Goal: Information Seeking & Learning: Learn about a topic

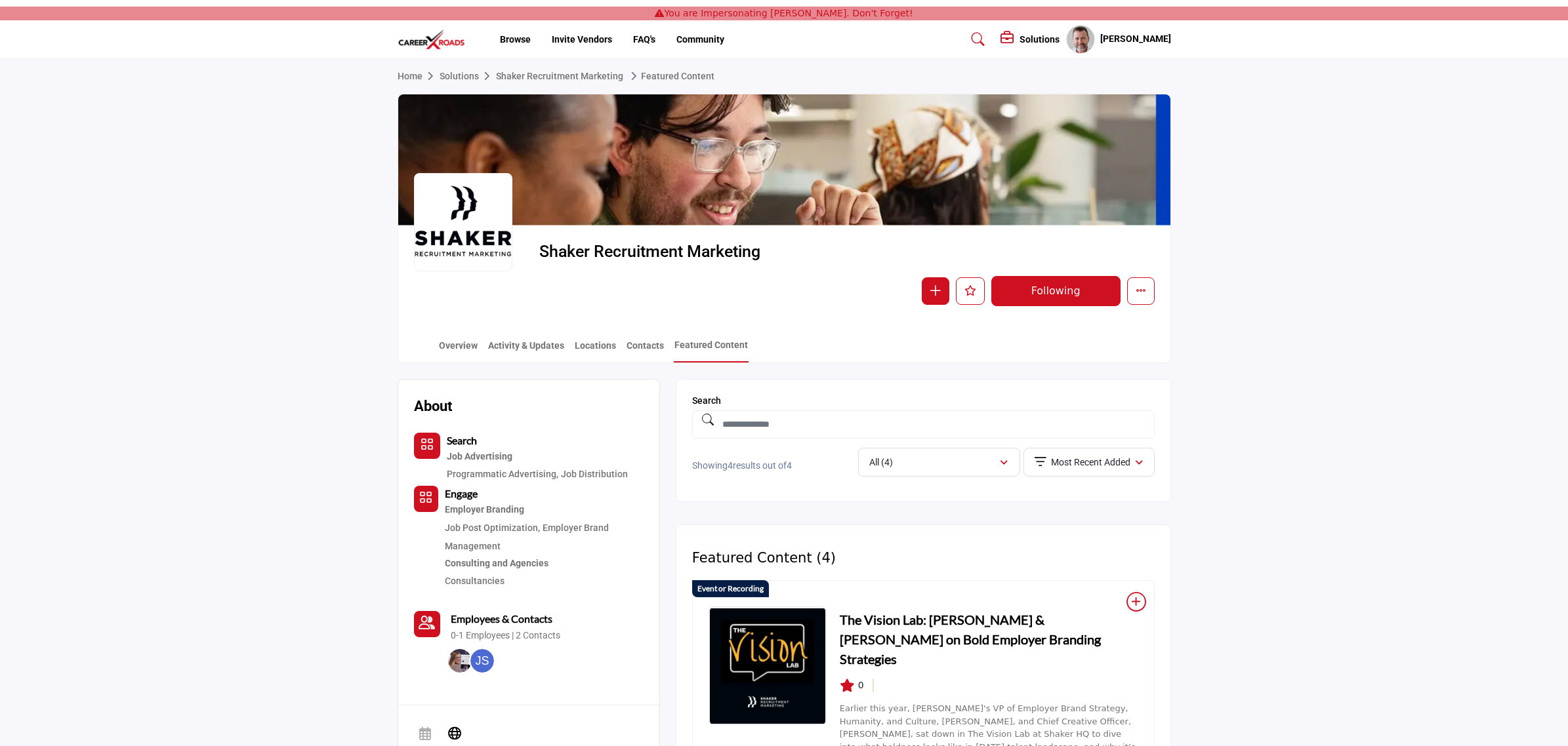
drag, startPoint x: 1566, startPoint y: 138, endPoint x: 1571, endPoint y: 145, distance: 8.6
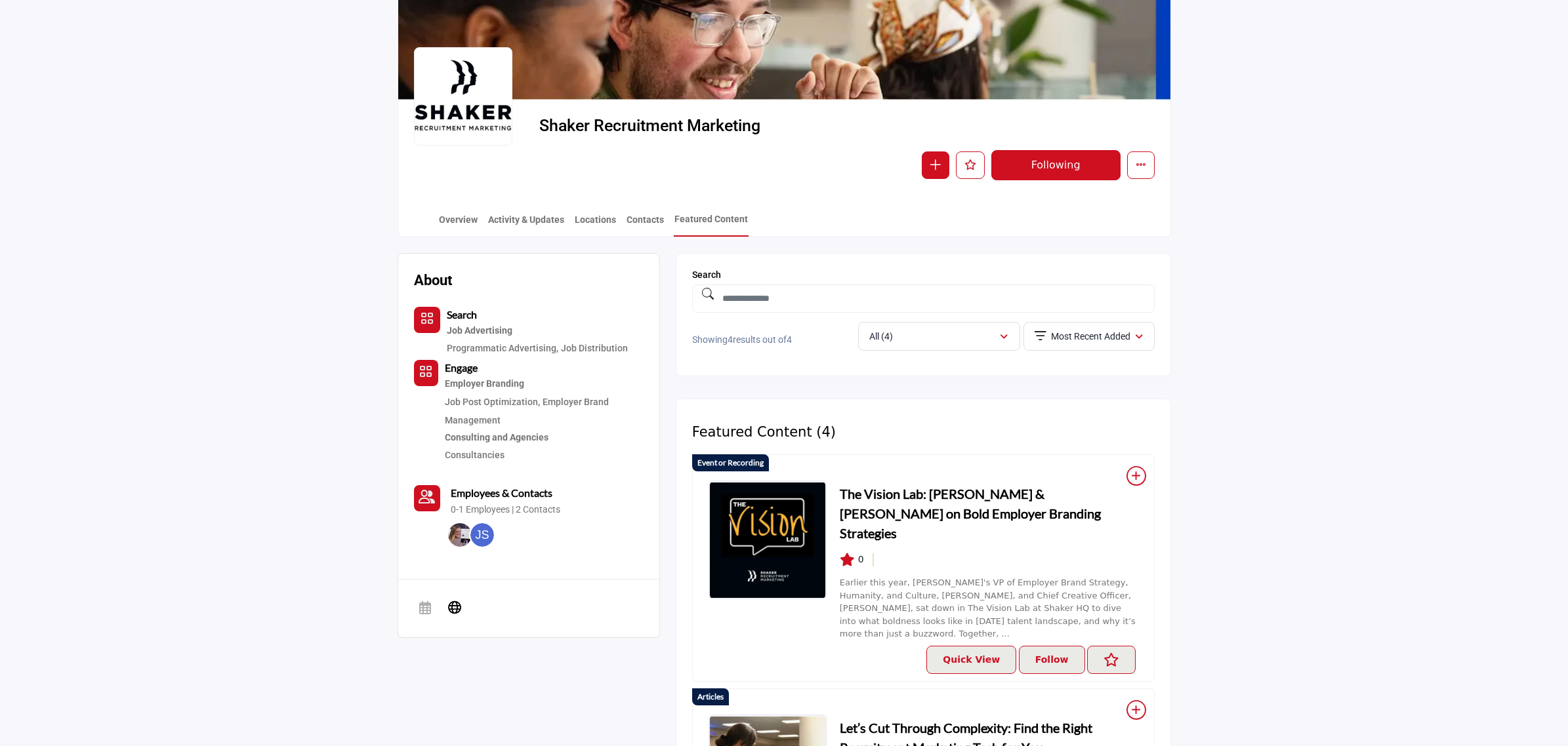
scroll to position [26, 0]
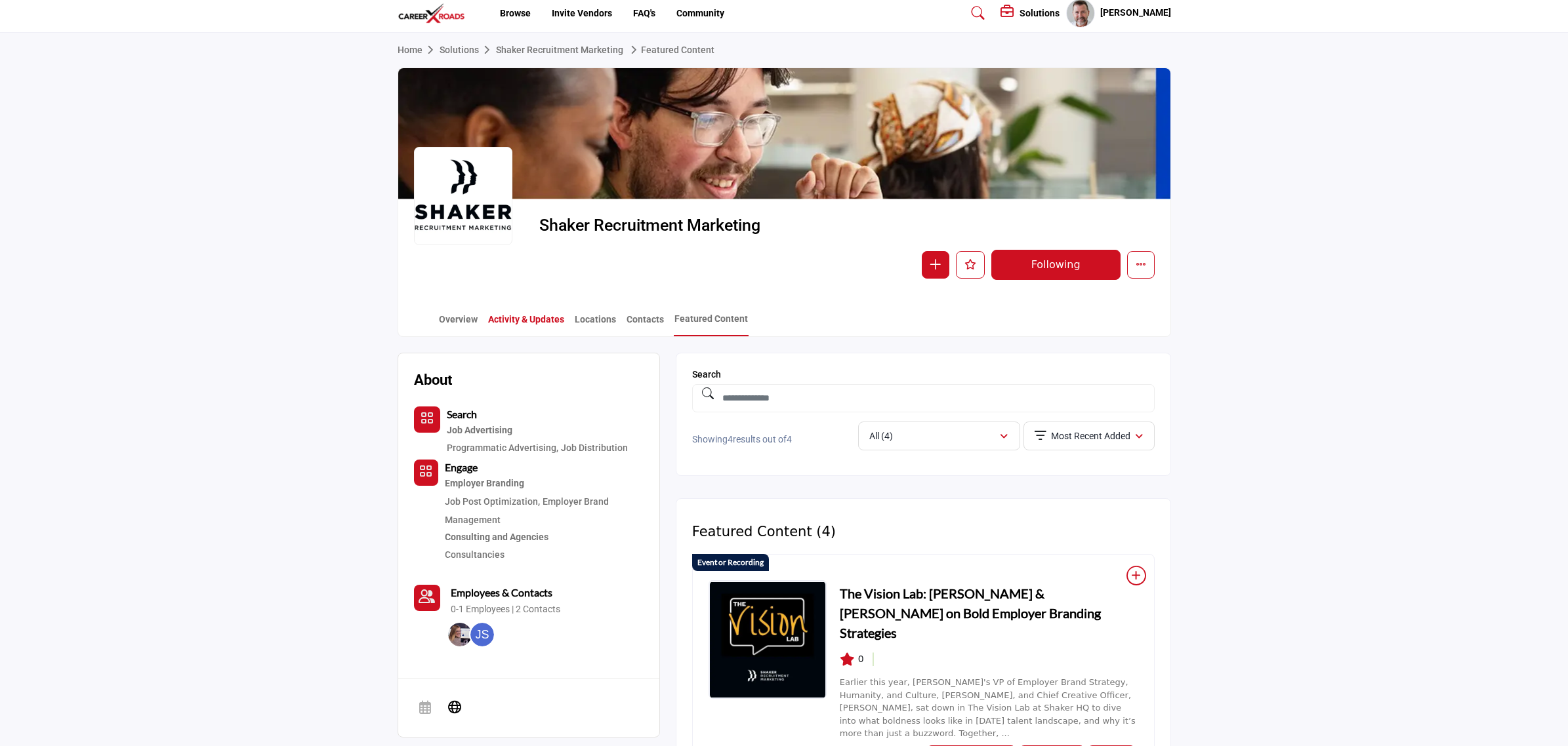
click at [526, 314] on link "Activity & Updates" at bounding box center [526, 324] width 77 height 23
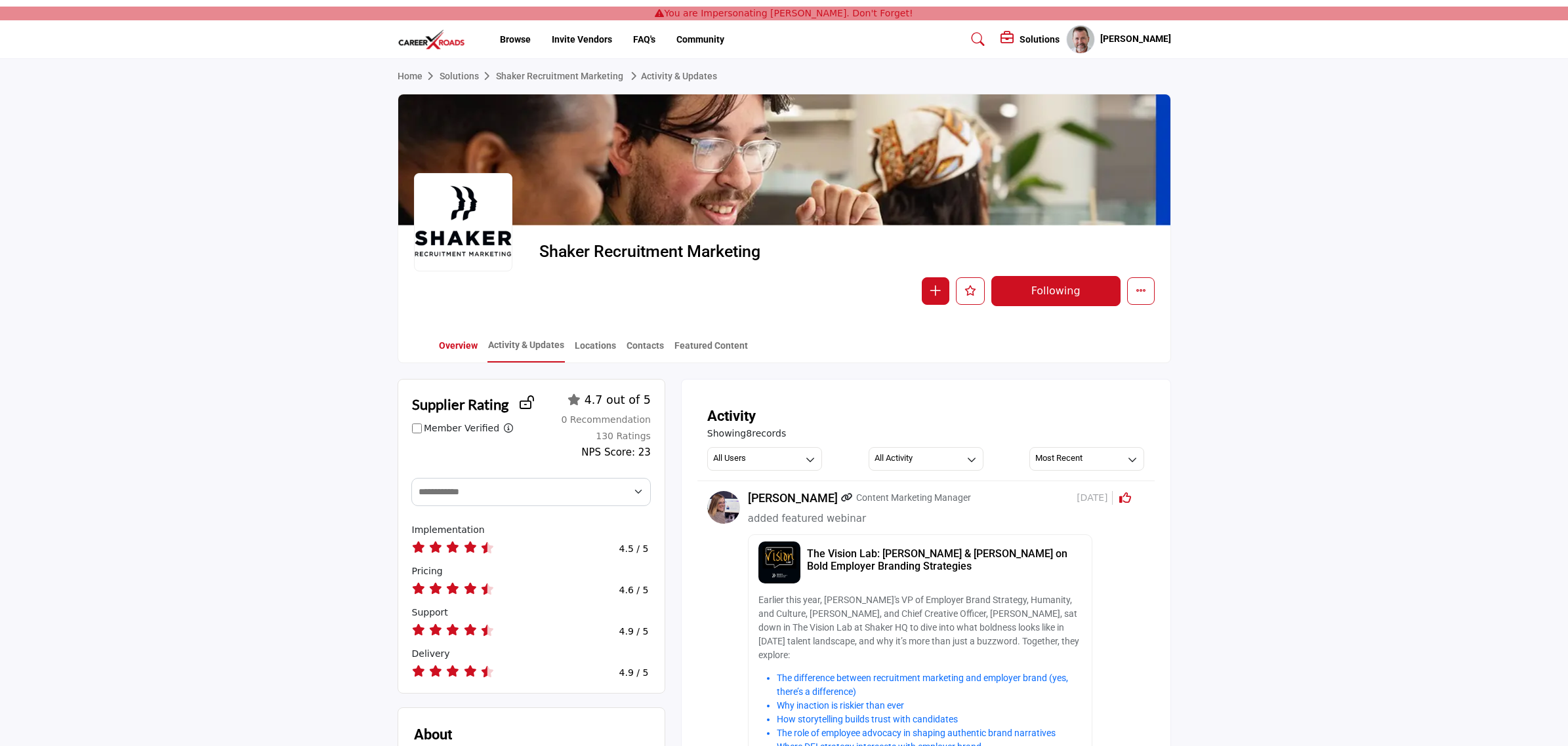
click at [463, 344] on link "Overview" at bounding box center [458, 351] width 40 height 23
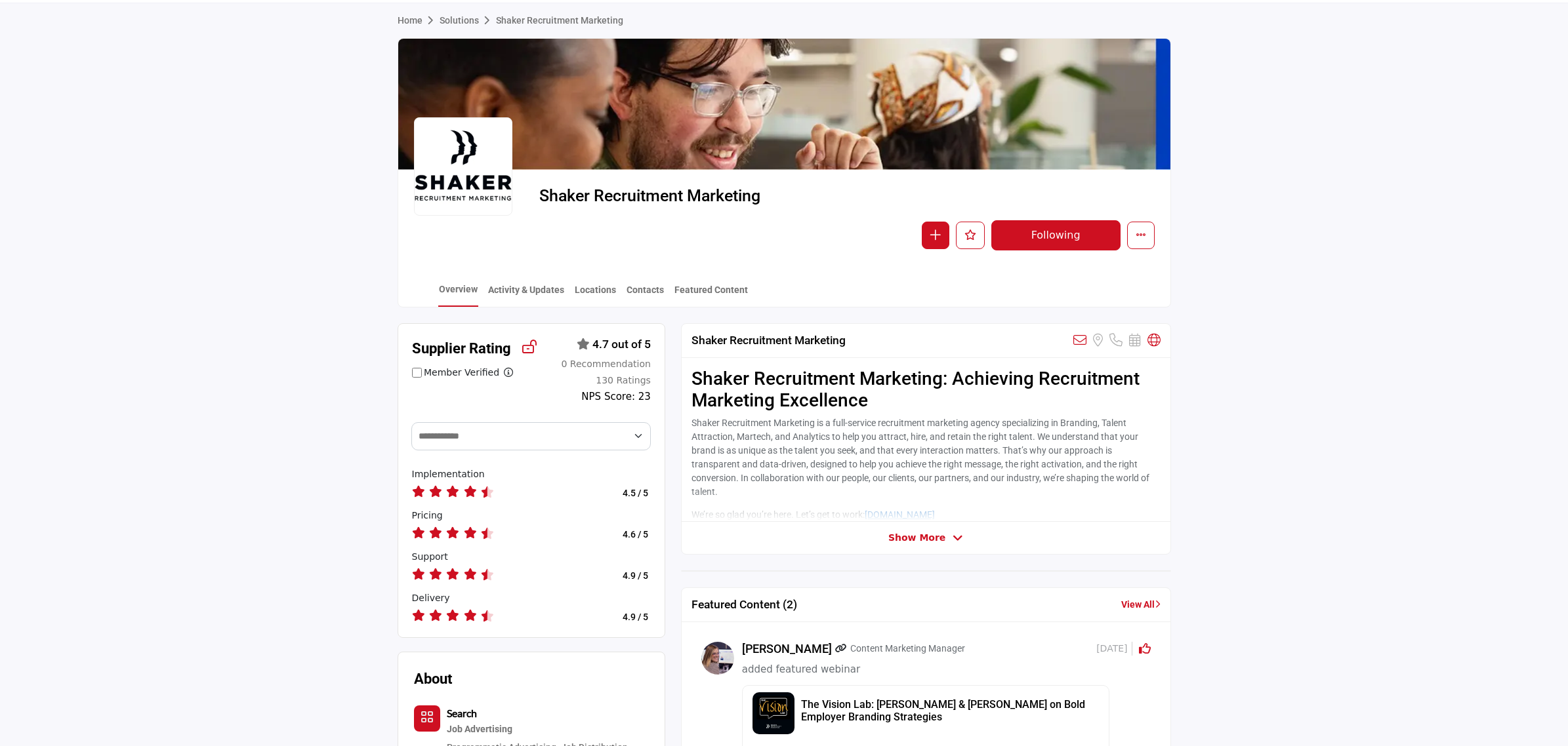
scroll to position [63, 0]
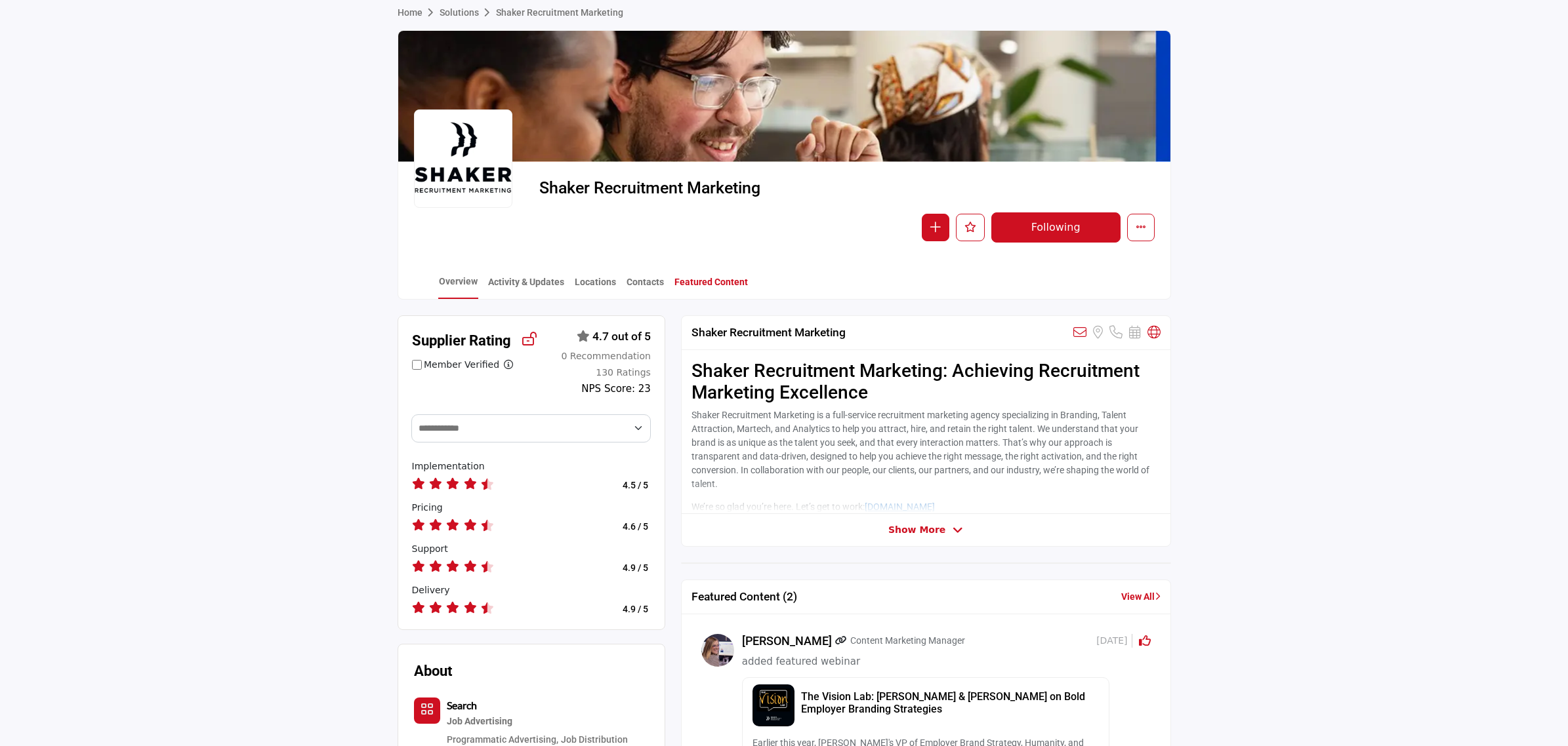
click at [724, 286] on link "Featured Content" at bounding box center [711, 286] width 75 height 23
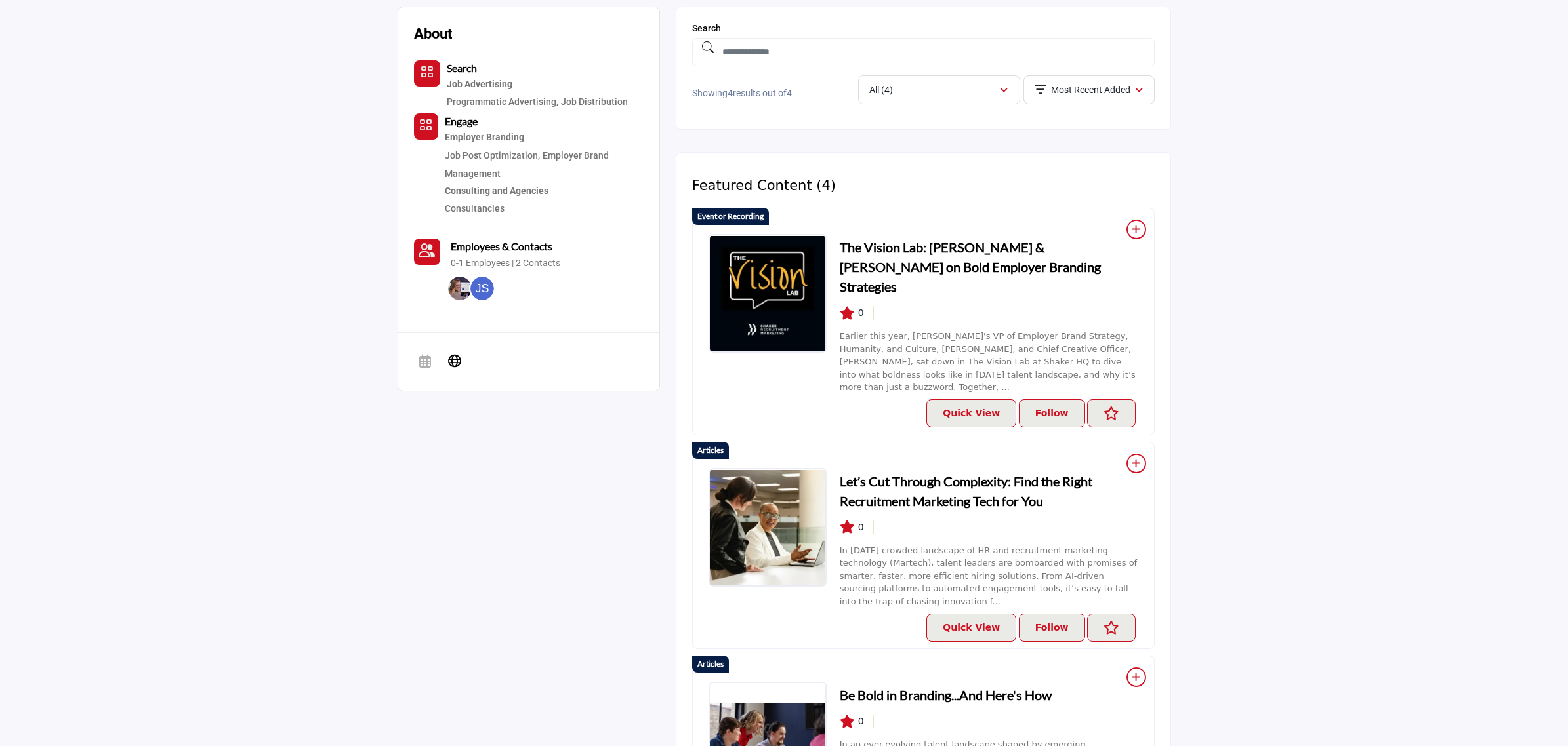
scroll to position [317, 0]
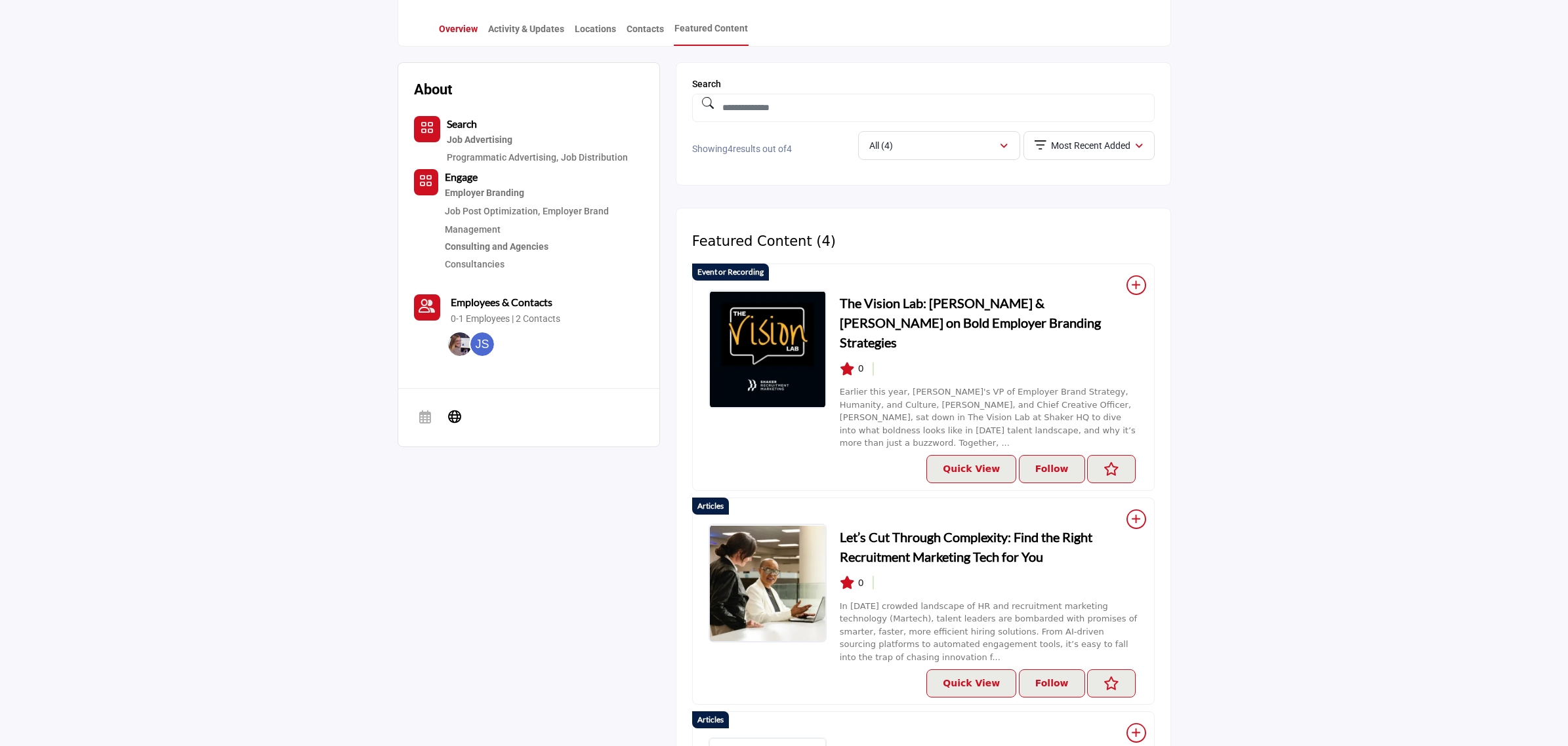
click at [454, 34] on link "Overview" at bounding box center [458, 34] width 40 height 23
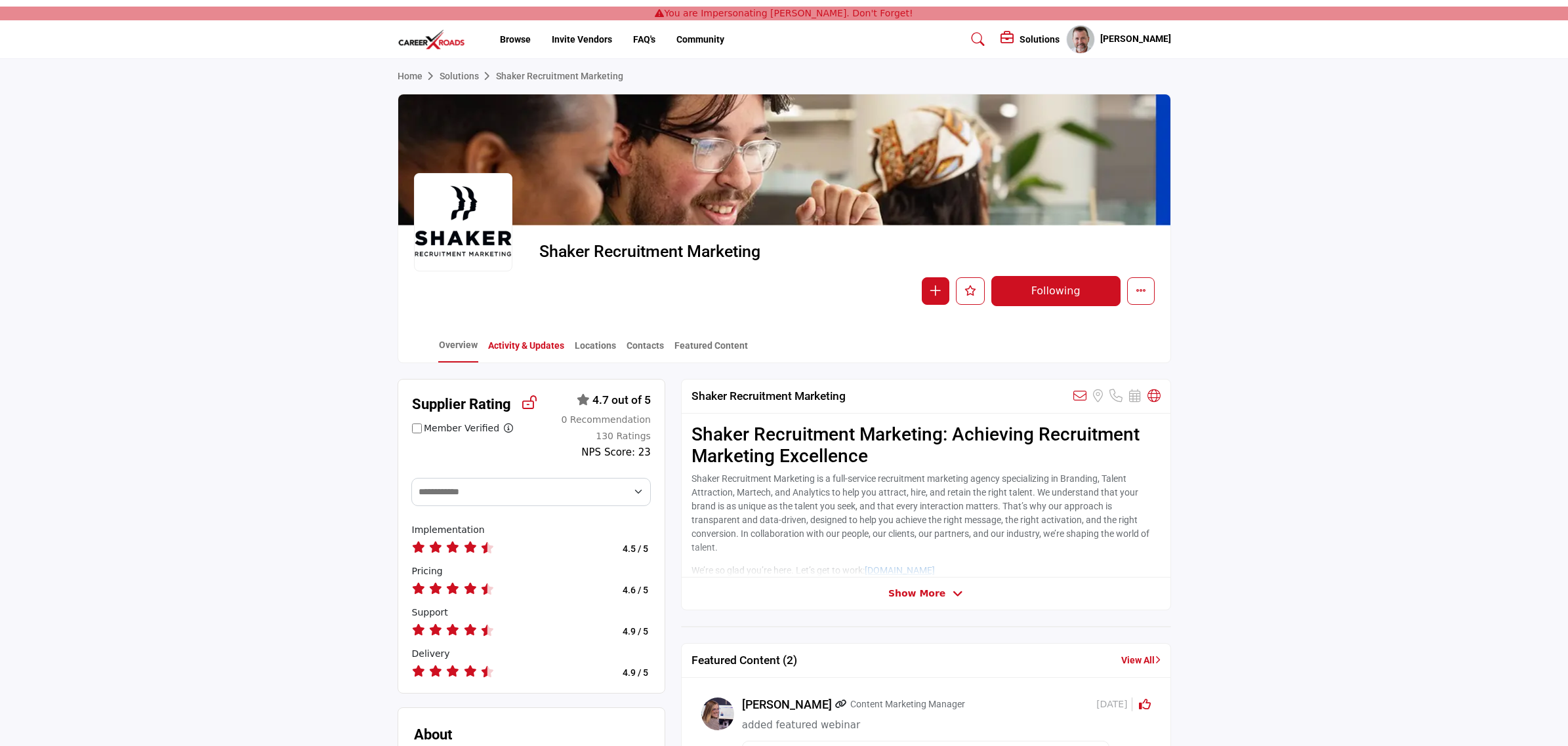
click at [499, 347] on link "Activity & Updates" at bounding box center [526, 351] width 77 height 23
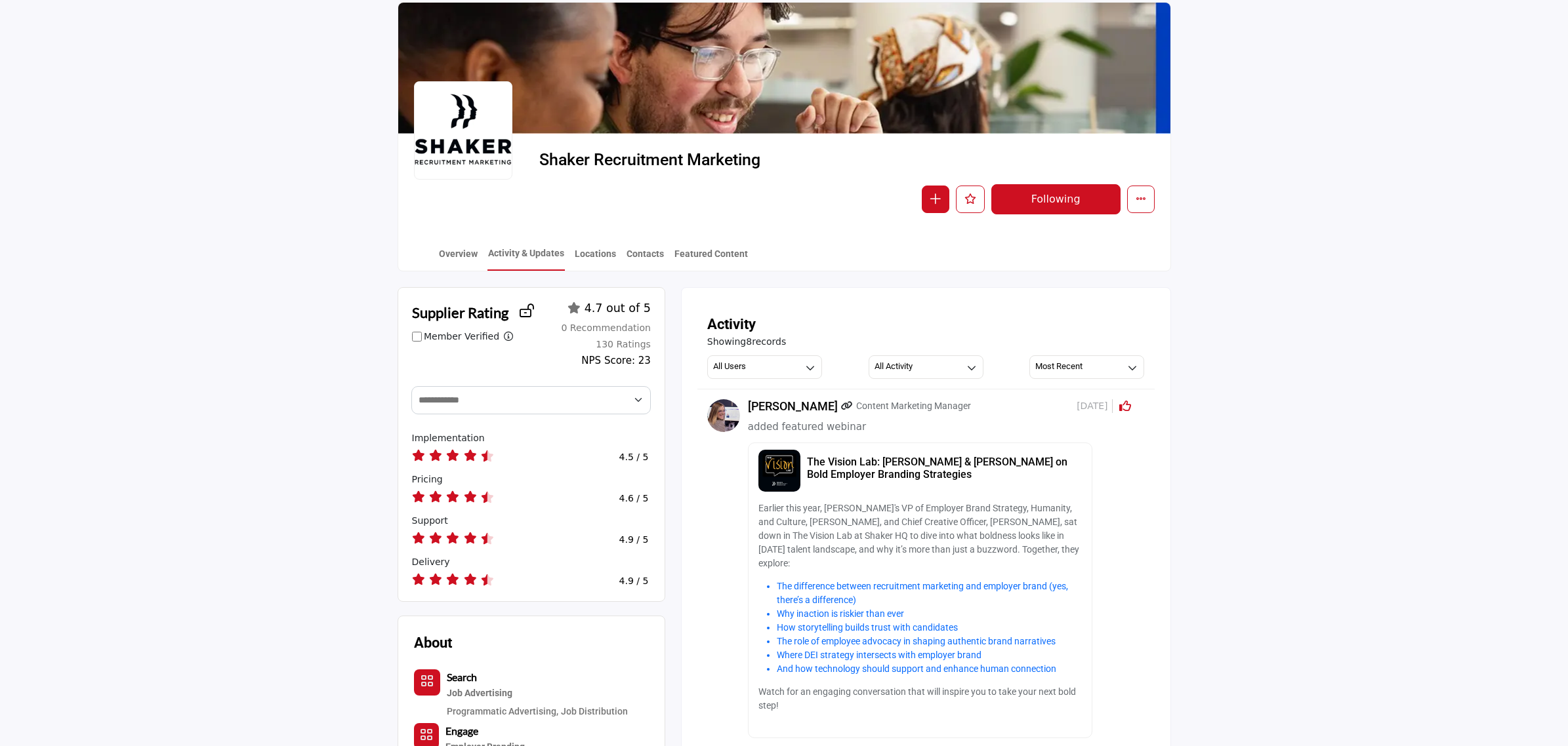
scroll to position [164, 0]
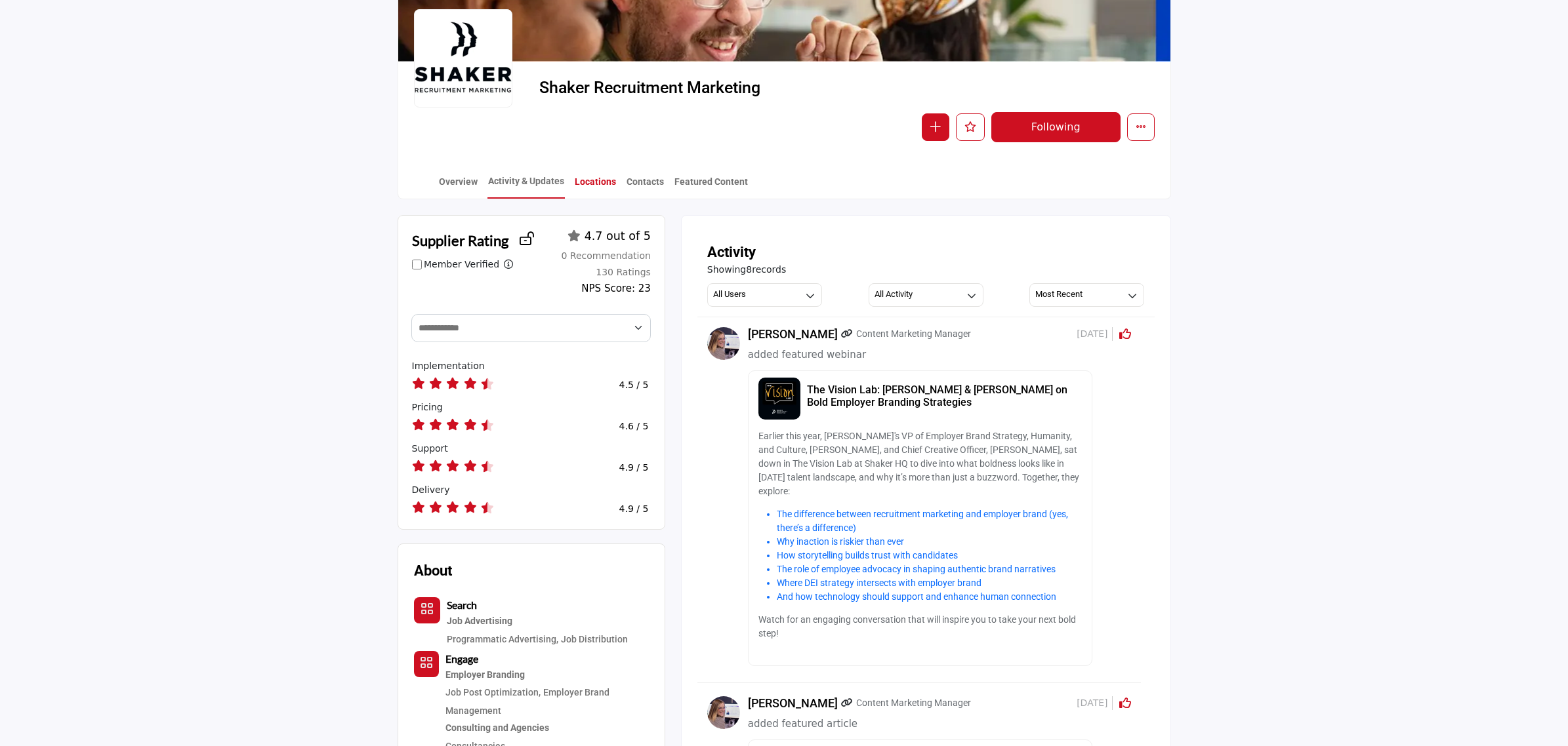
click at [587, 175] on link "Locations" at bounding box center [595, 186] width 43 height 23
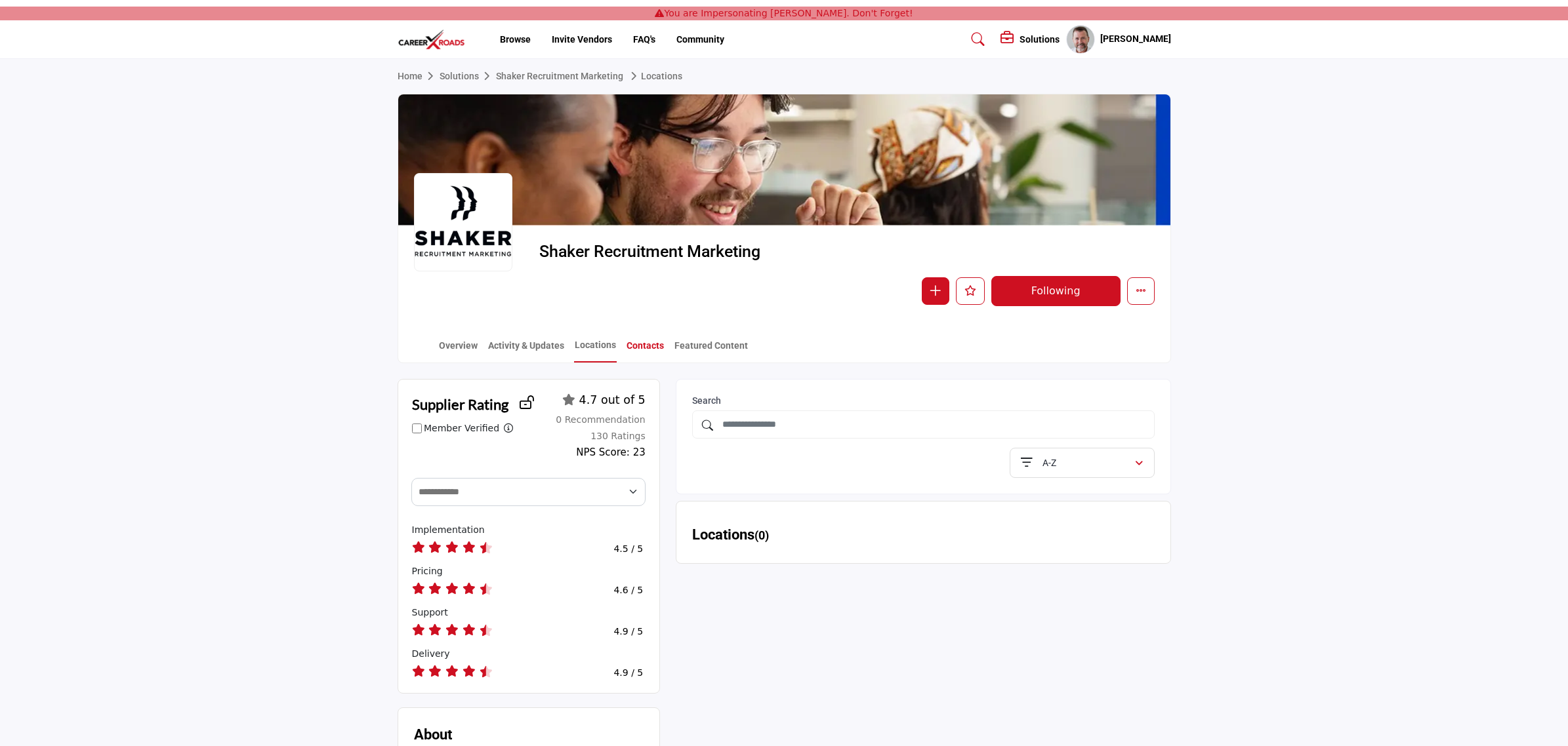
click at [631, 343] on link "Contacts" at bounding box center [645, 351] width 39 height 23
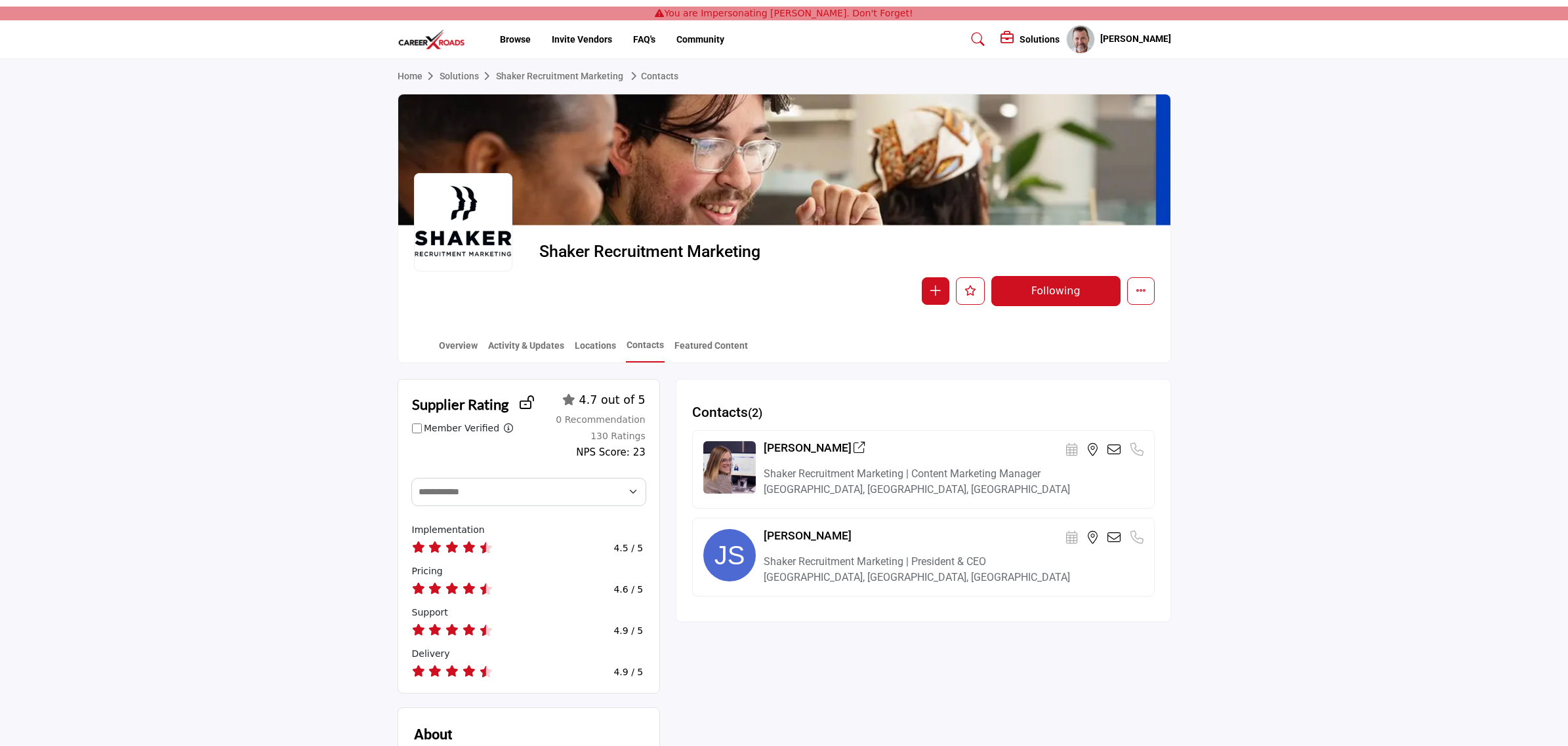
click at [693, 341] on link "Featured Content" at bounding box center [711, 351] width 75 height 23
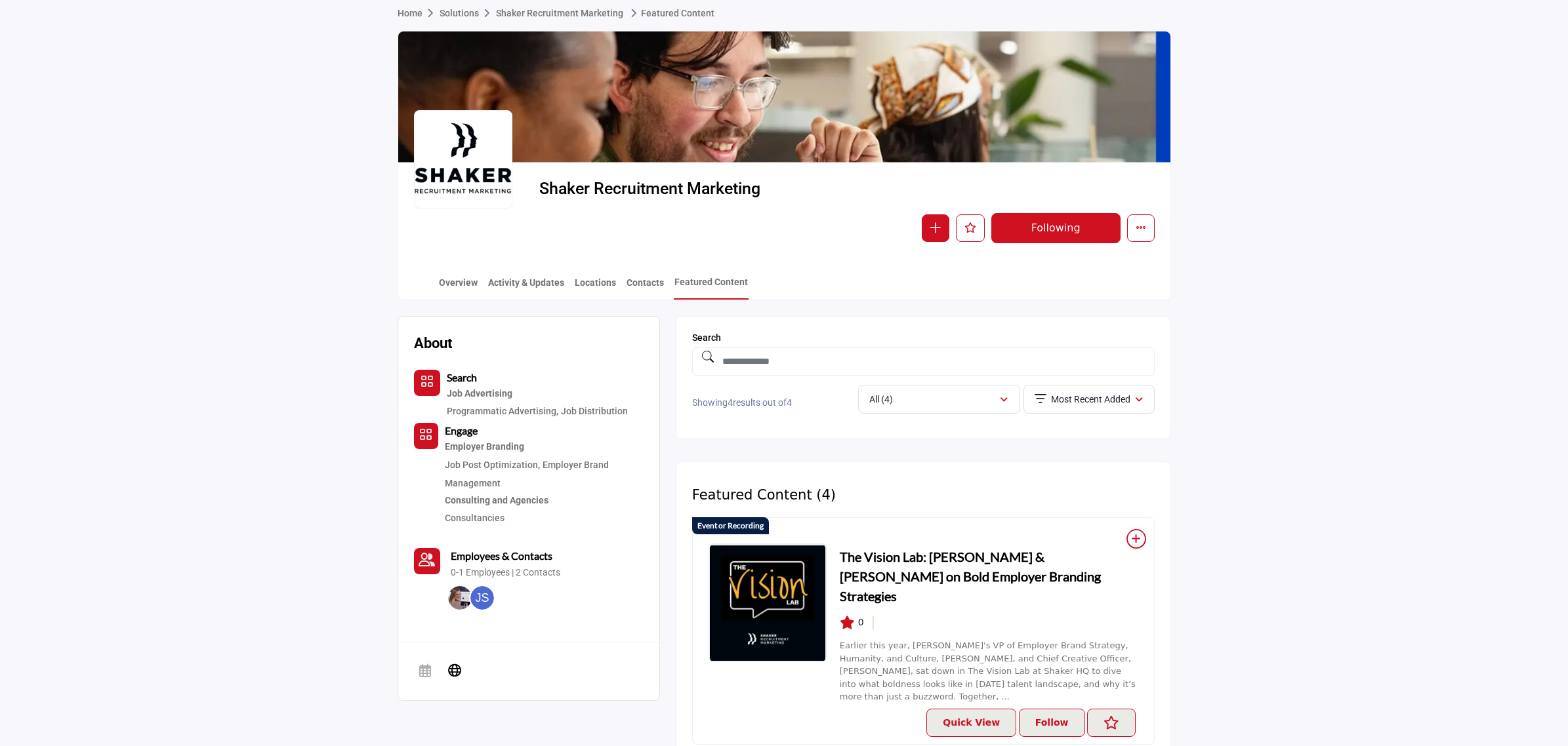
scroll to position [57, 0]
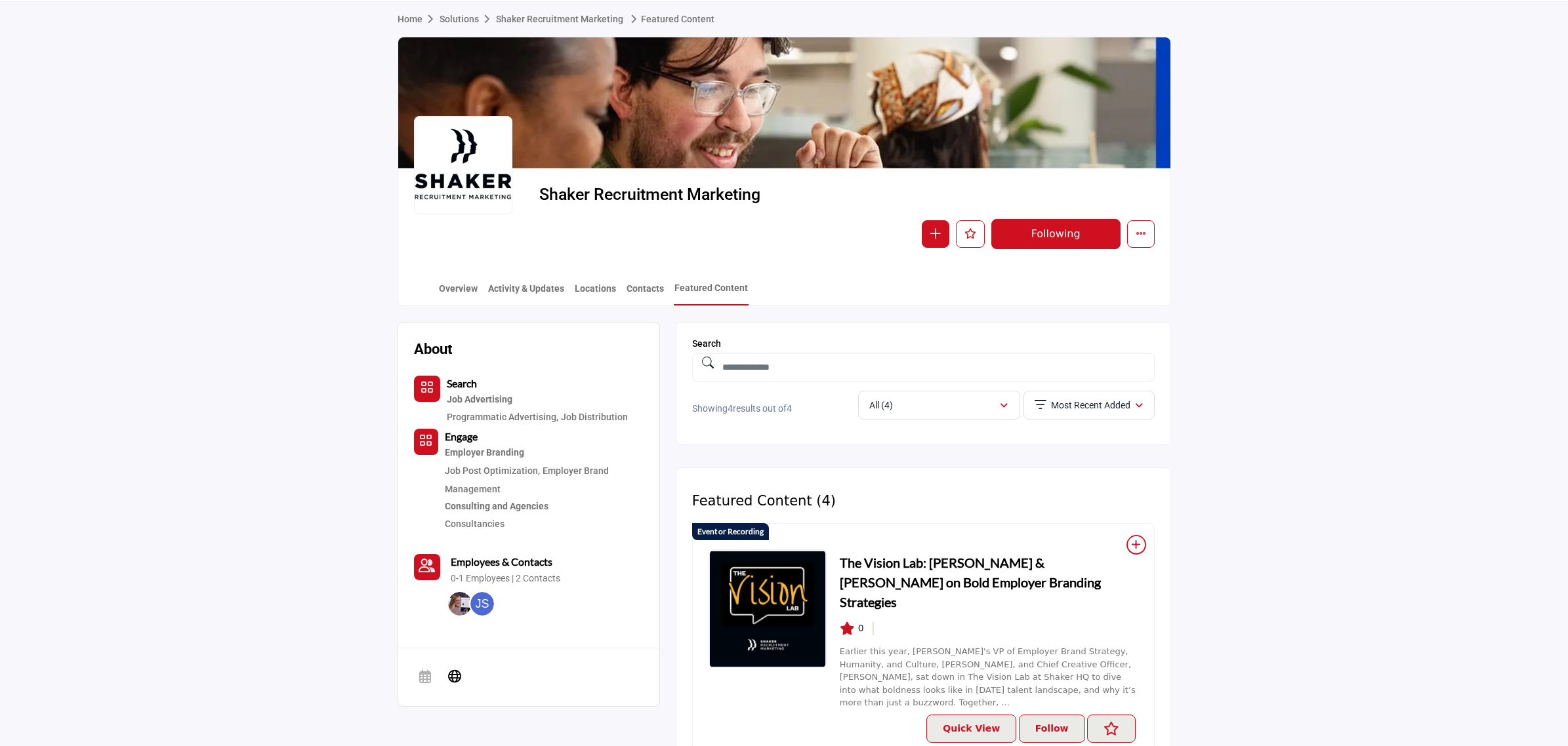
click at [1358, 189] on section "Home Solutions Shaker Recruitment Marketing Featured Content Shaker Recruitment…" at bounding box center [784, 153] width 1568 height 304
click at [456, 286] on link "Overview" at bounding box center [458, 294] width 40 height 23
click at [456, 289] on link "Overview" at bounding box center [458, 294] width 40 height 23
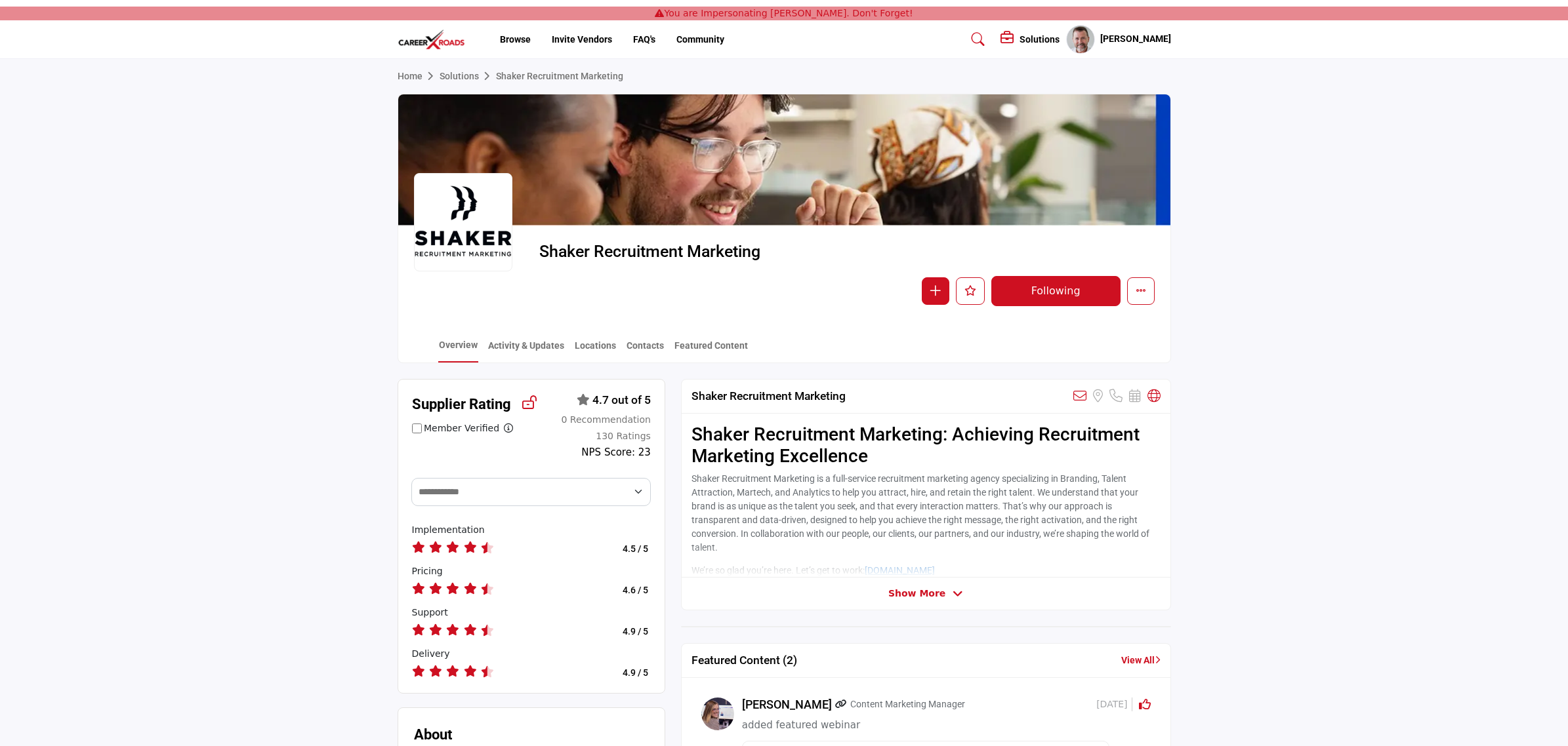
click at [1159, 39] on h5 "Chris Hoyt" at bounding box center [1135, 39] width 71 height 13
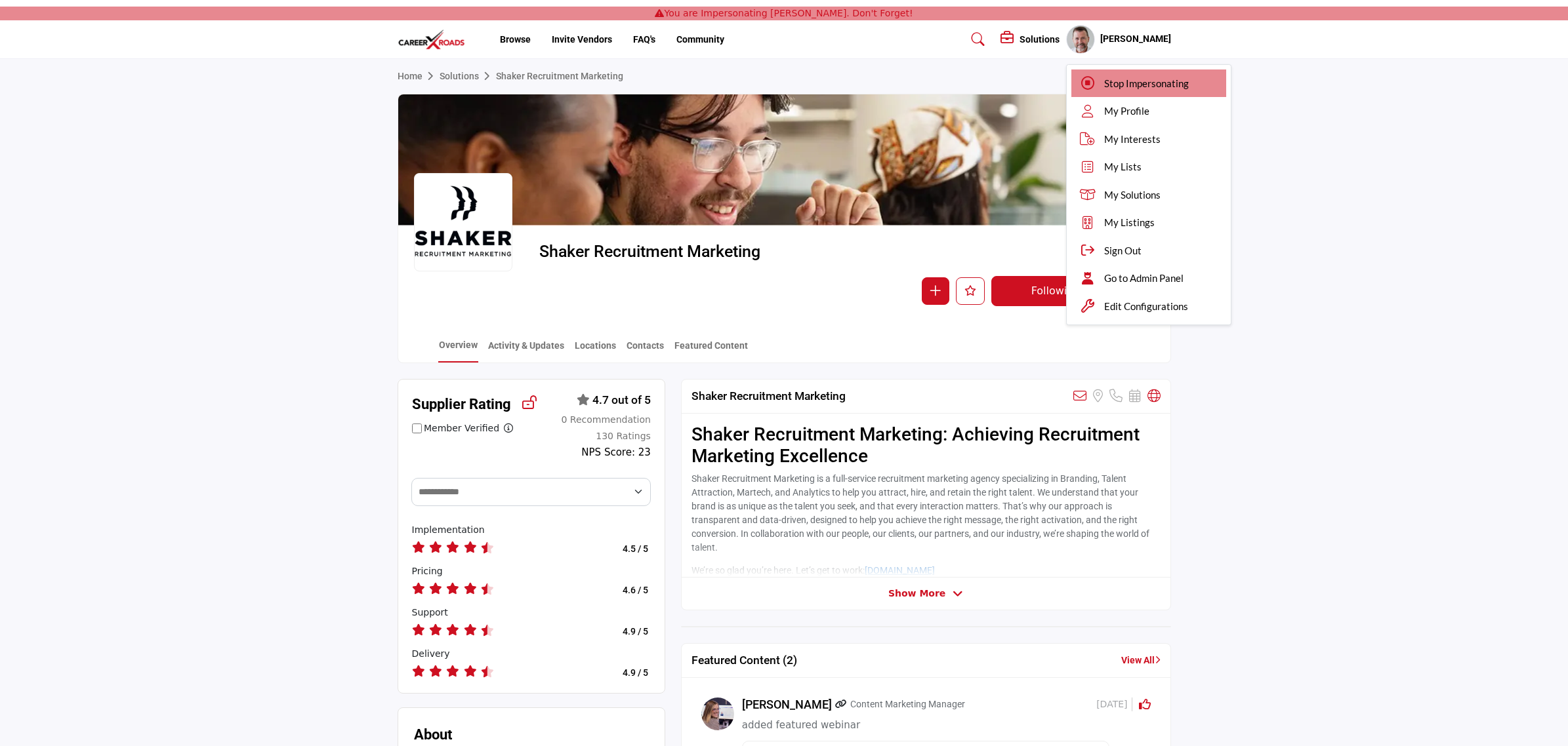
click at [1139, 81] on span "Stop Impersonating" at bounding box center [1146, 83] width 84 height 15
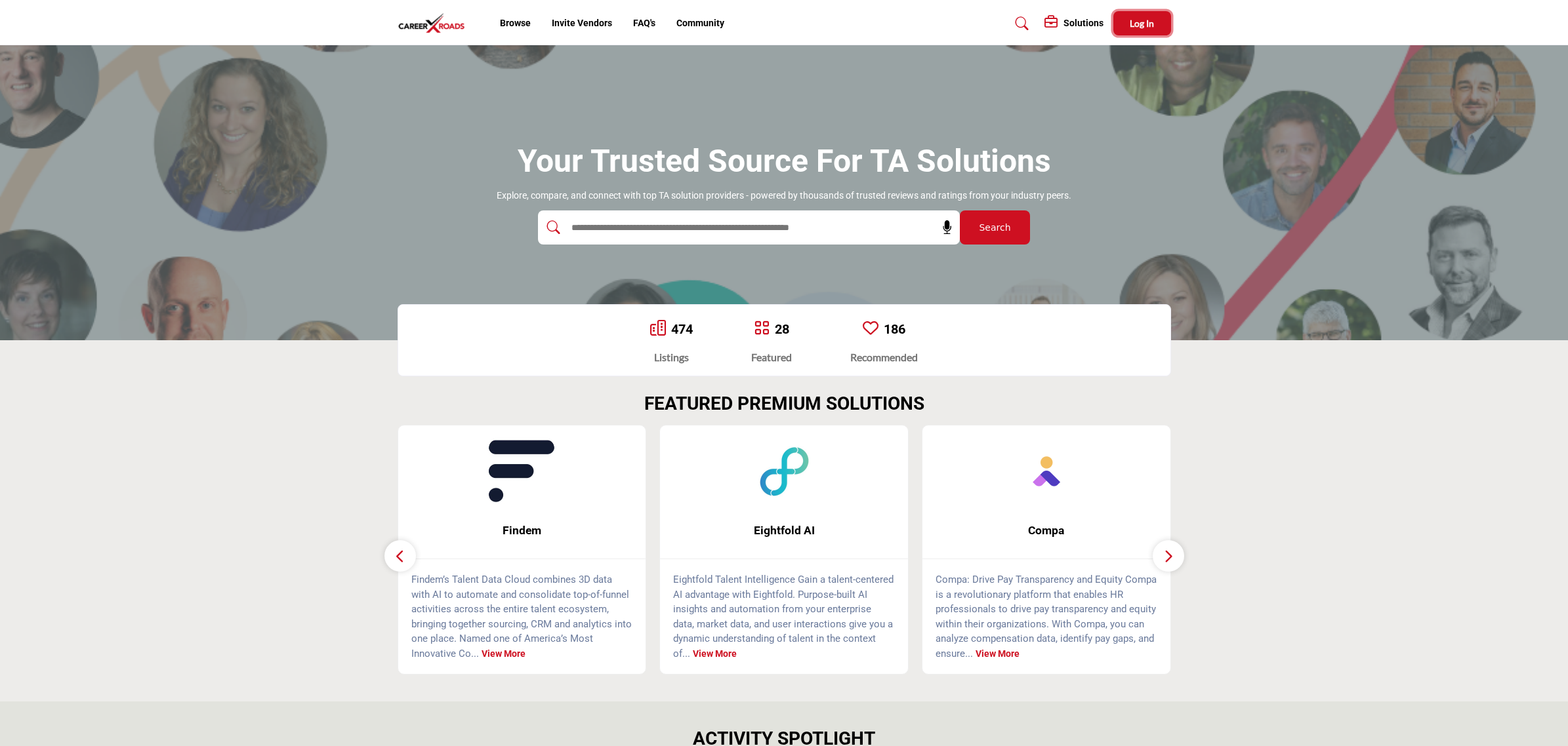
click at [1132, 20] on span "Log In" at bounding box center [1142, 23] width 24 height 11
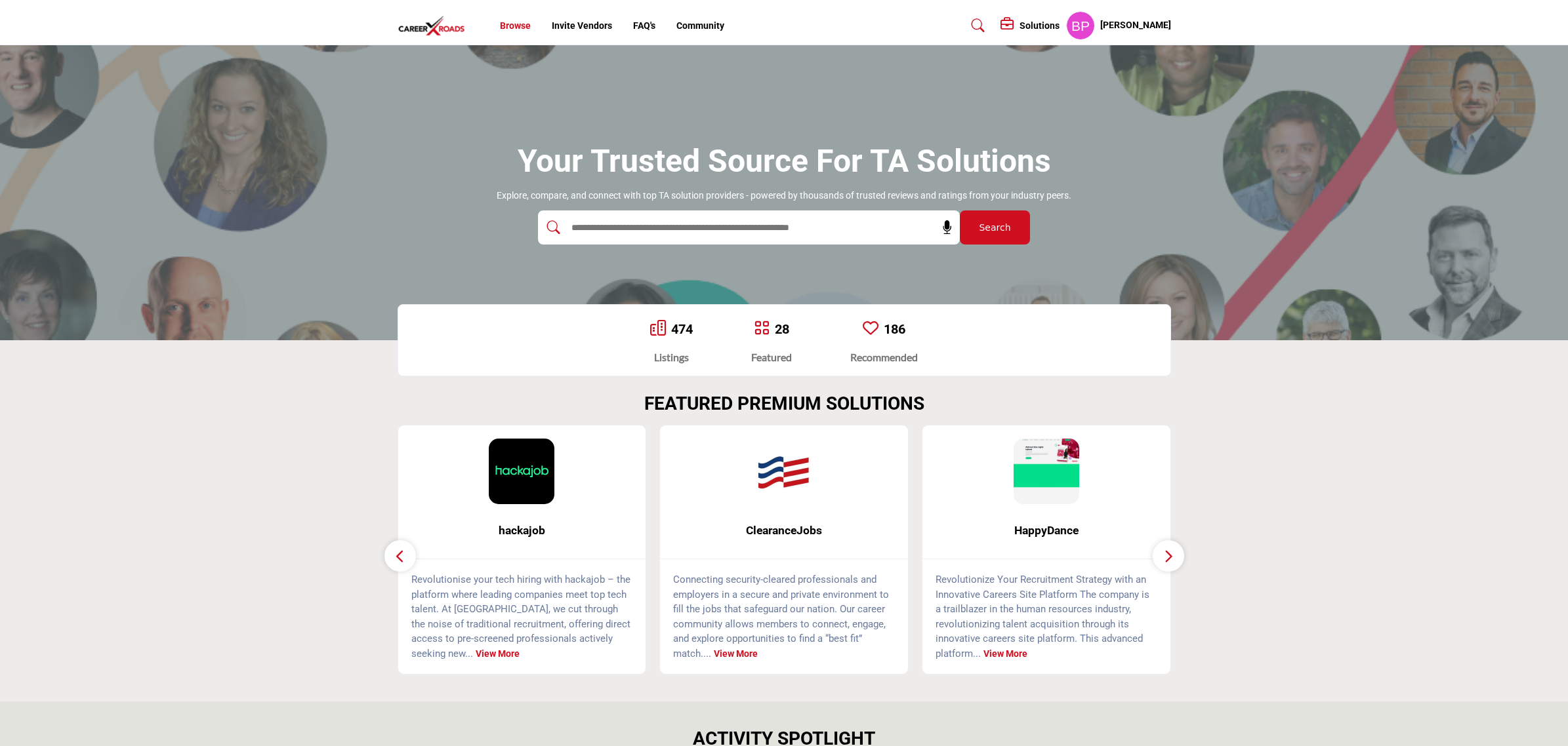
click at [518, 26] on link "Browse" at bounding box center [515, 25] width 30 height 10
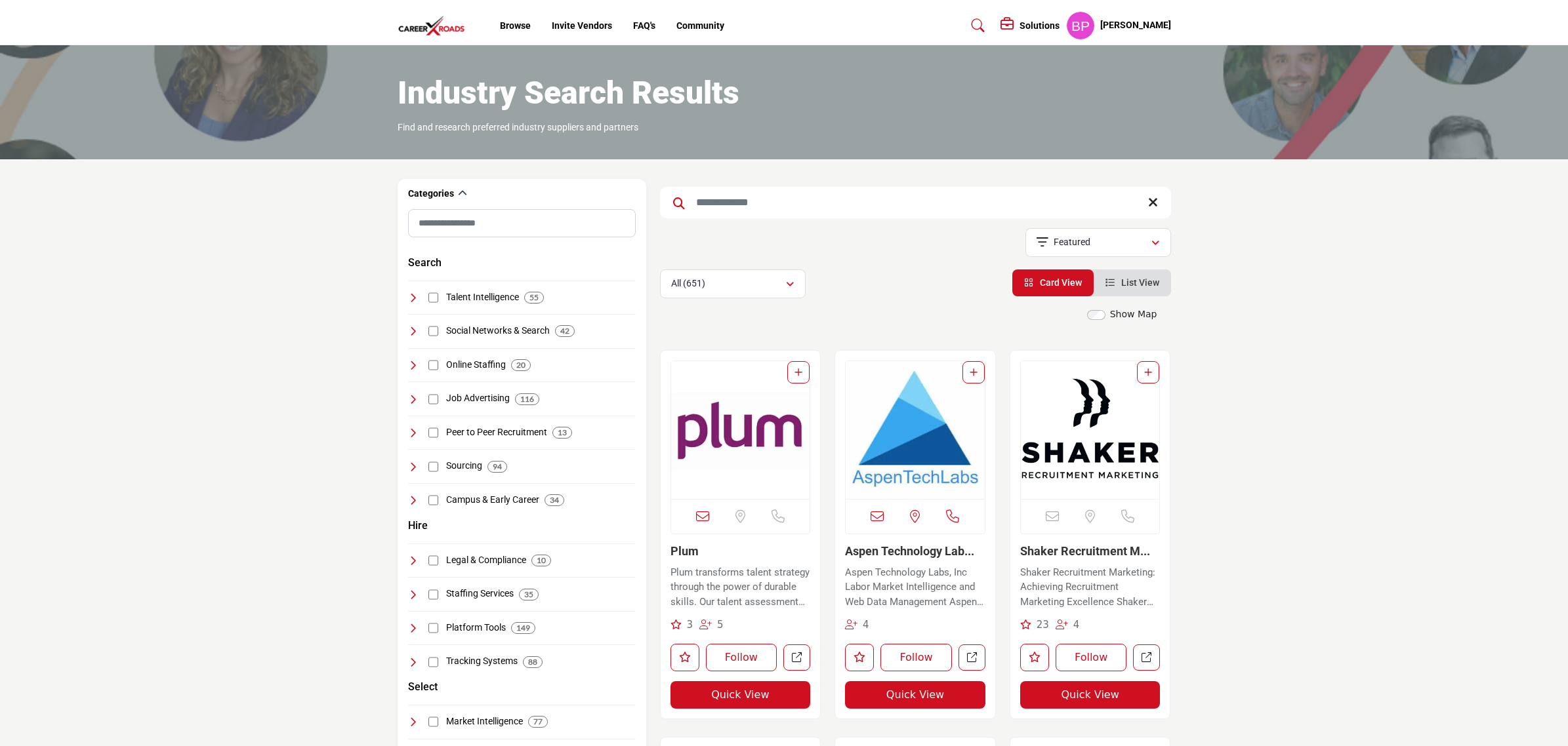
click at [1048, 435] on img "Open Listing in new tab" at bounding box center [1090, 430] width 139 height 138
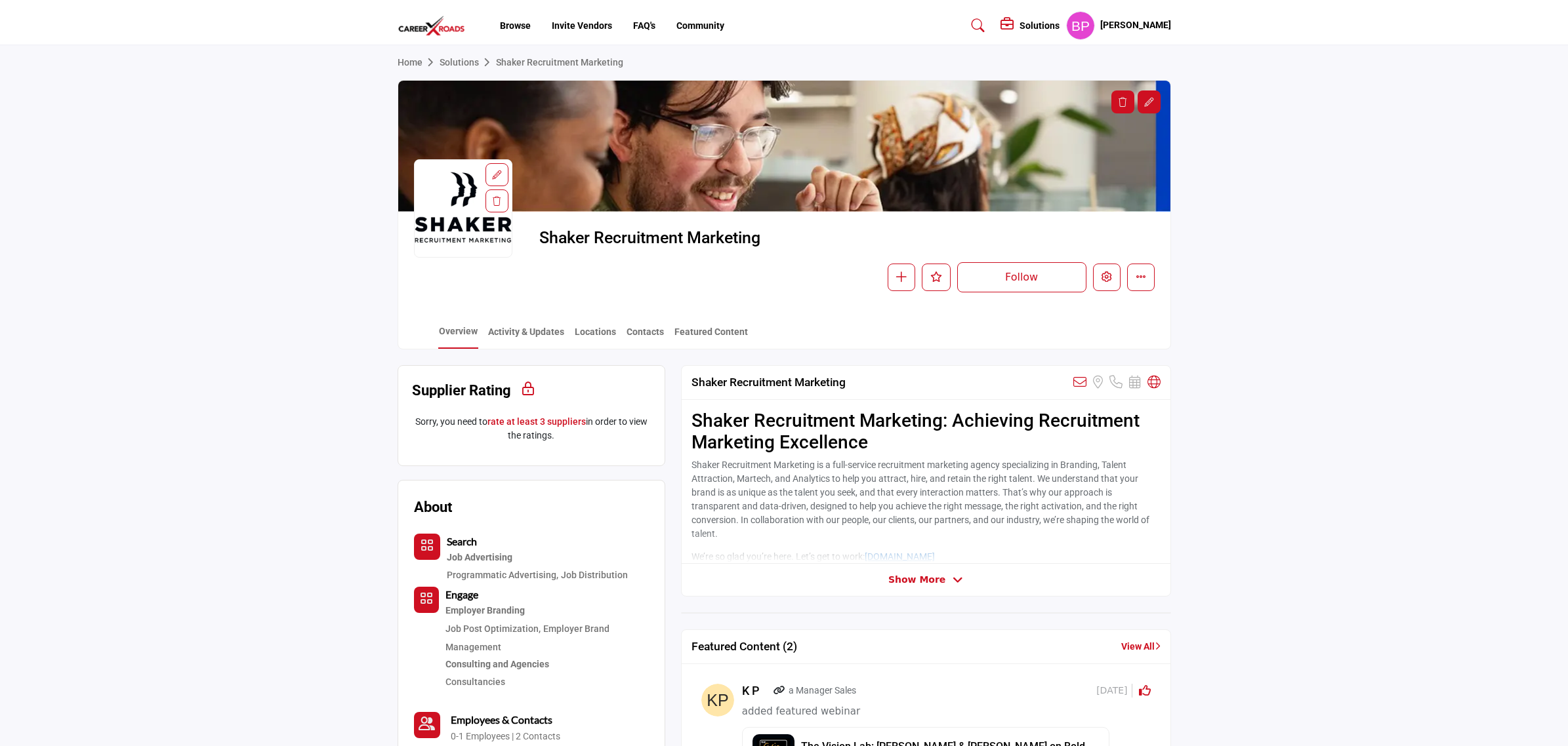
click at [460, 59] on link "Solutions" at bounding box center [468, 62] width 56 height 10
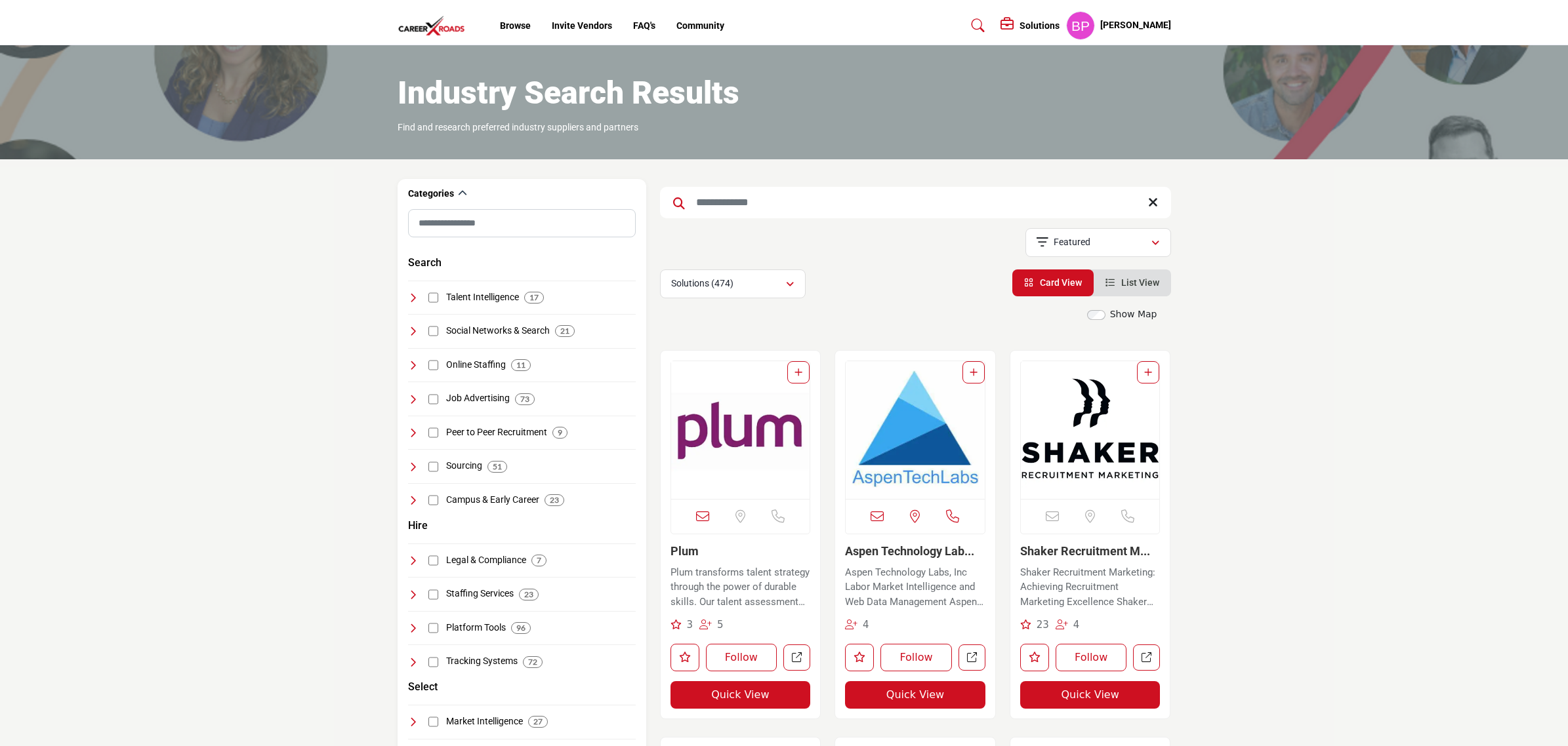
click at [856, 191] on input "Search Keyword" at bounding box center [915, 202] width 511 height 31
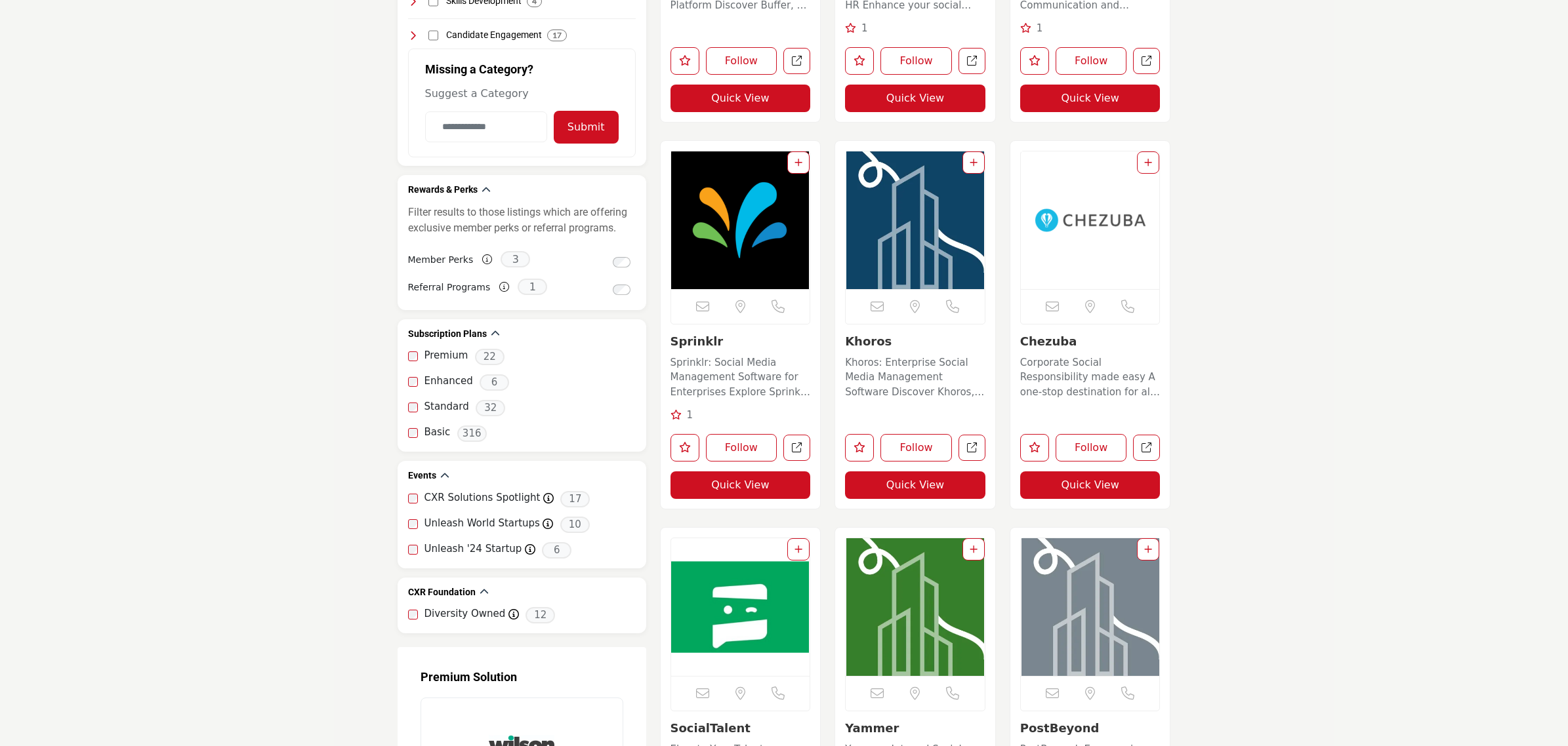
scroll to position [988, 0]
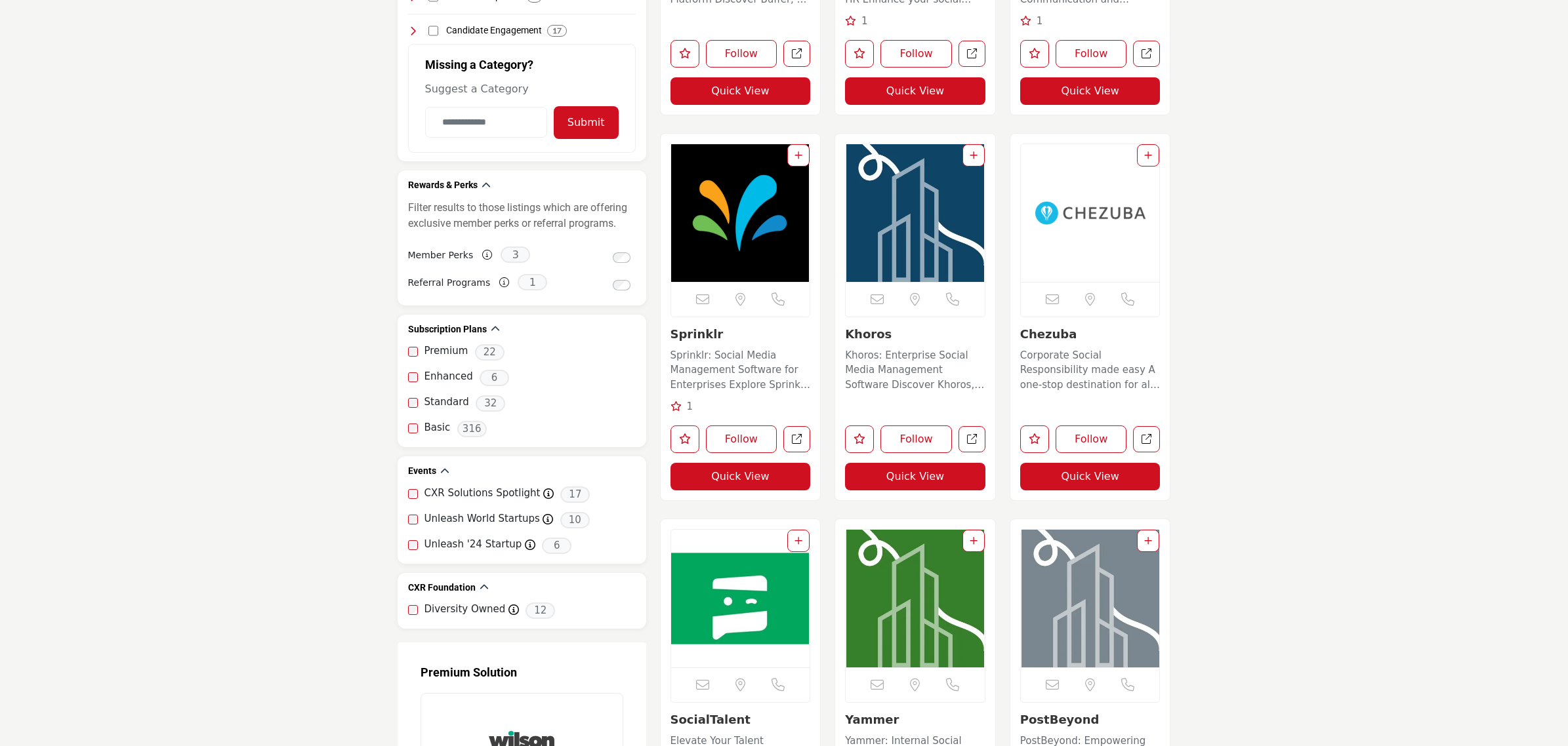
type input "******"
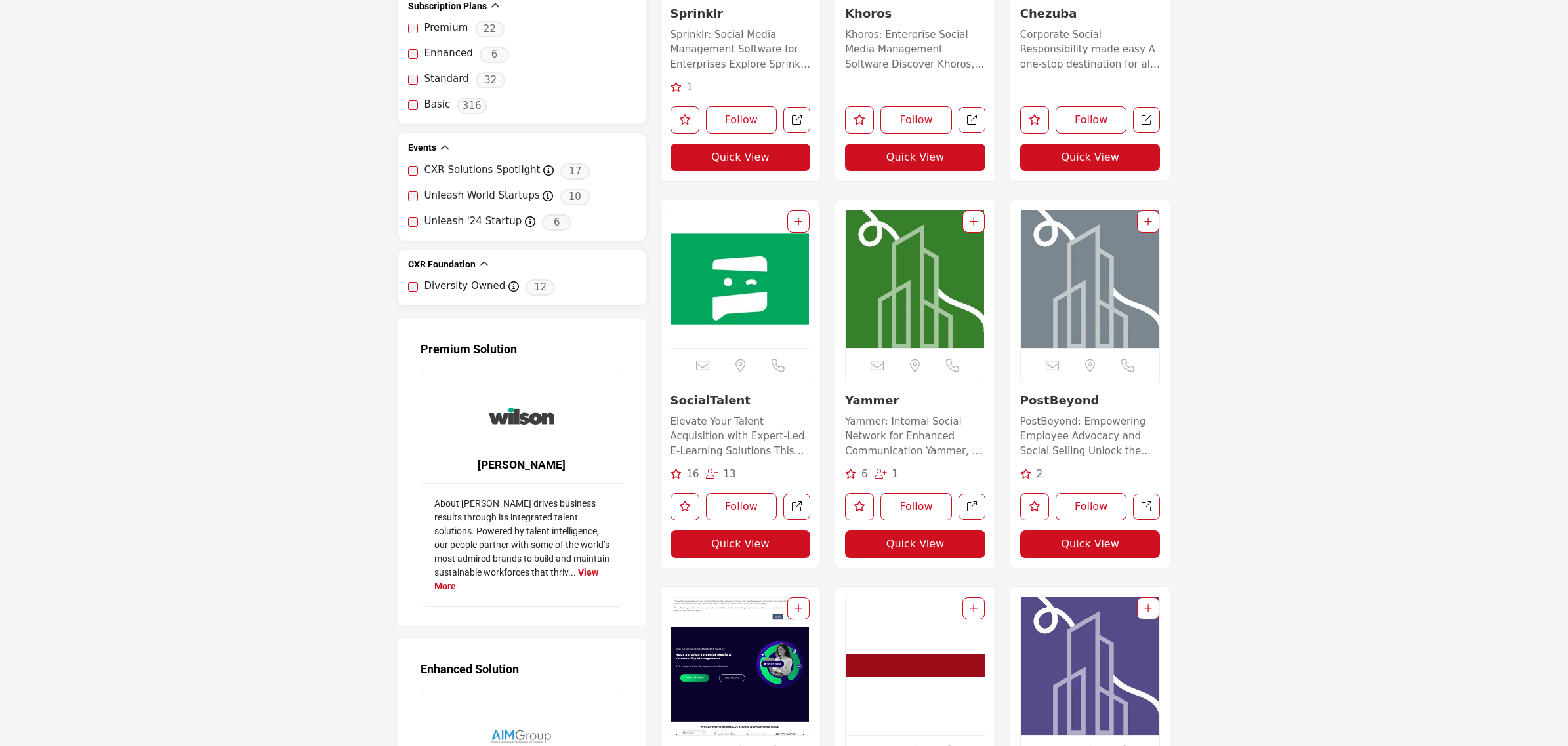
drag, startPoint x: 982, startPoint y: 495, endPoint x: 730, endPoint y: 271, distance: 337.2
click at [730, 271] on img "Open Listing in new tab" at bounding box center [740, 279] width 139 height 138
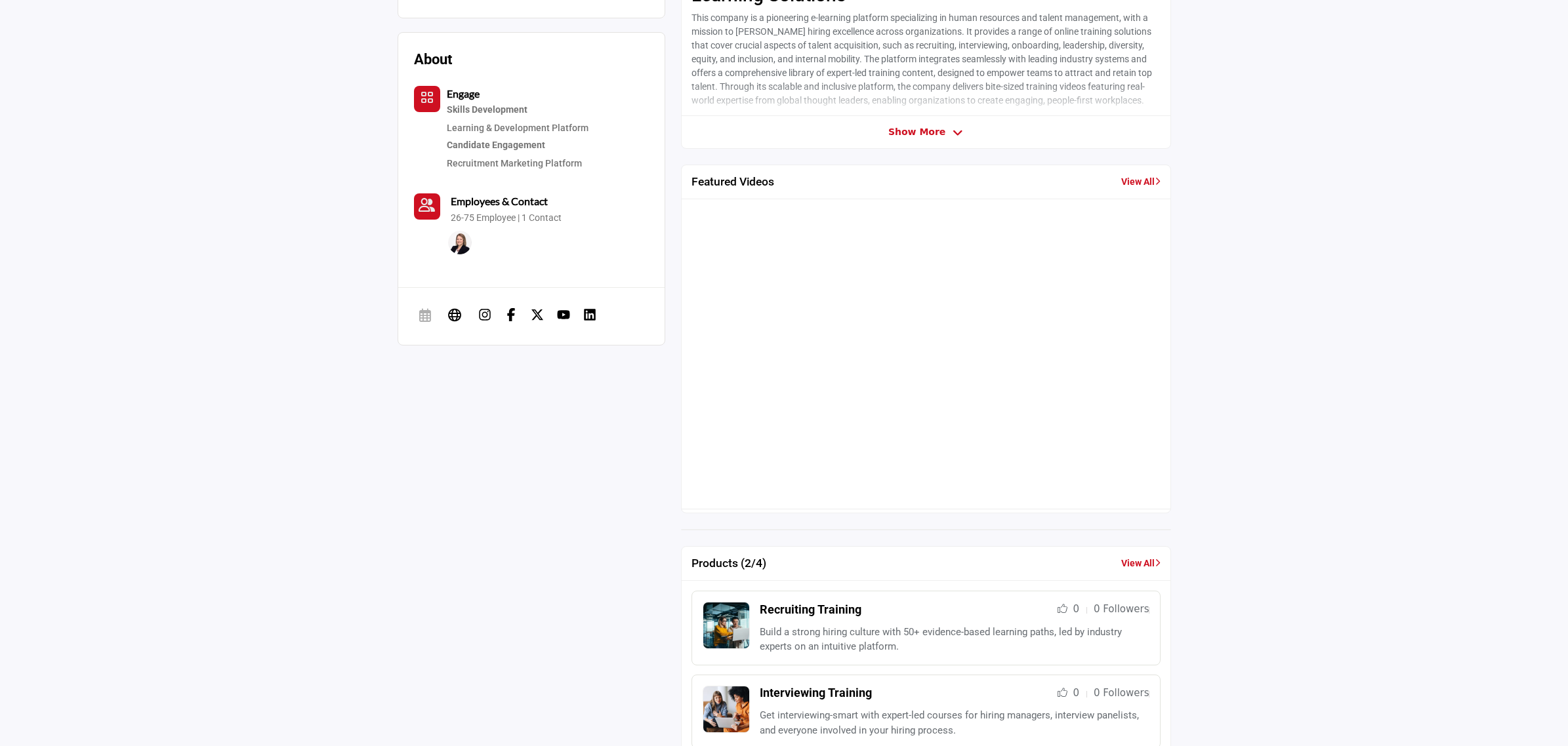
scroll to position [574, 0]
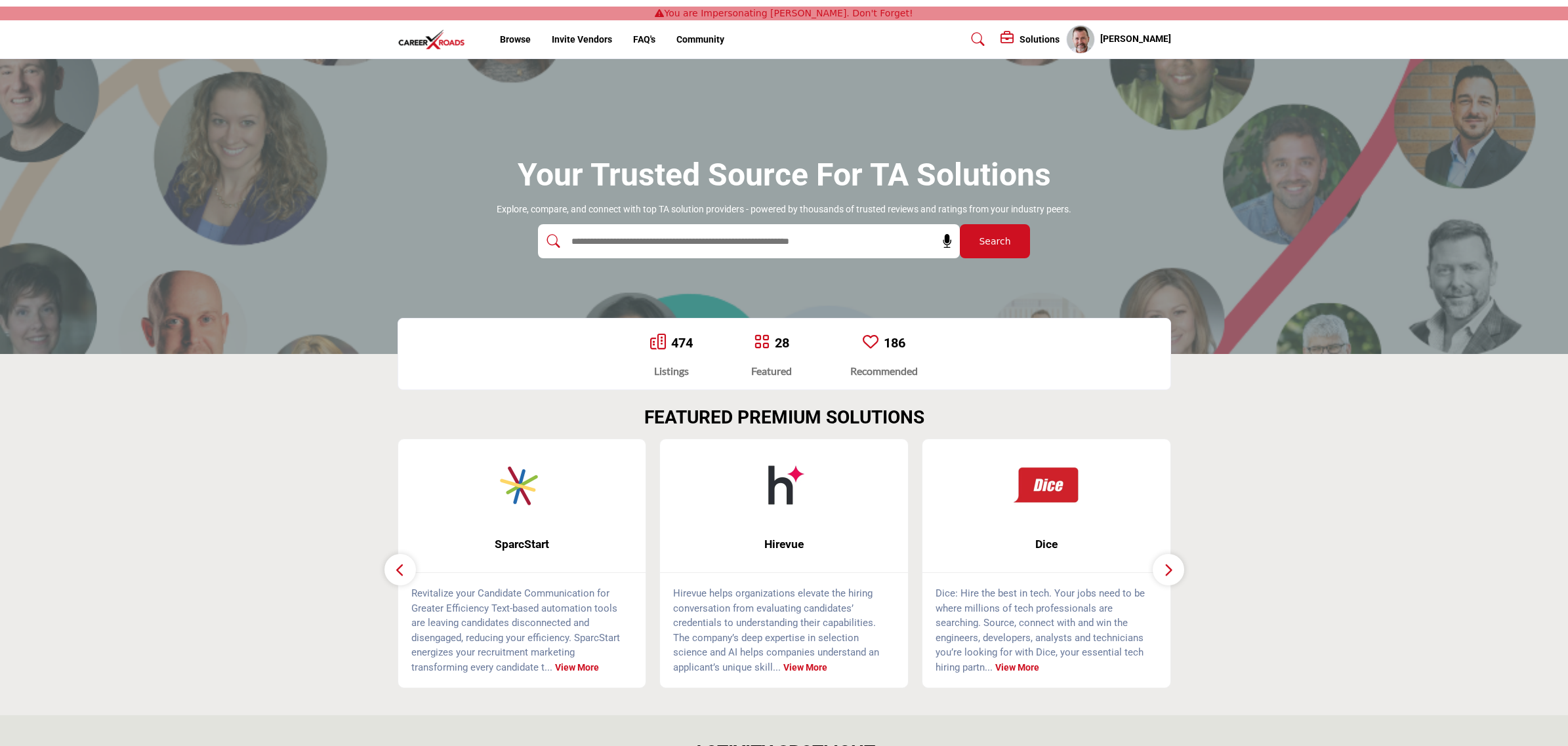
click at [710, 240] on input "text" at bounding box center [721, 241] width 313 height 20
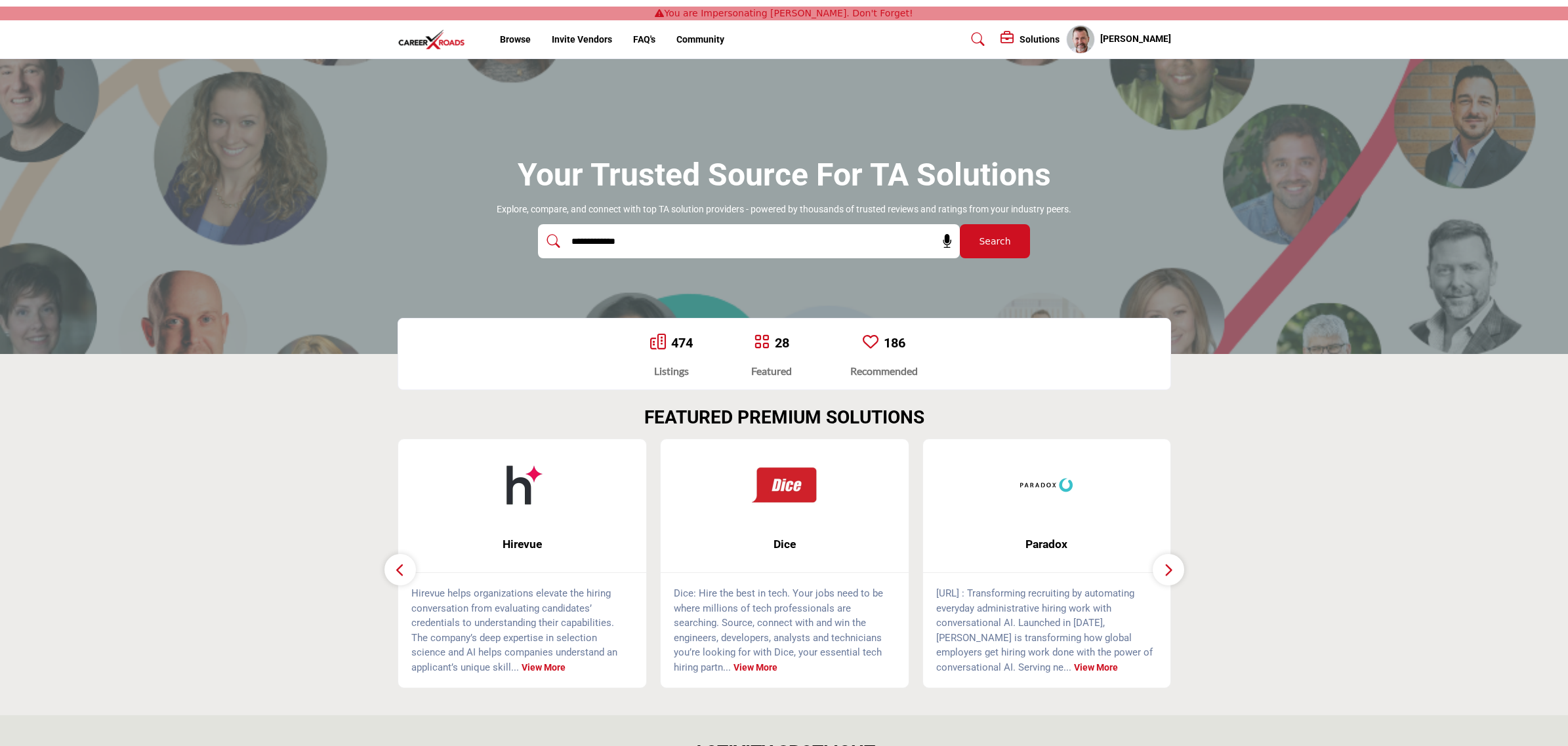
type input "**********"
click at [960, 225] on button "Search" at bounding box center [994, 241] width 70 height 34
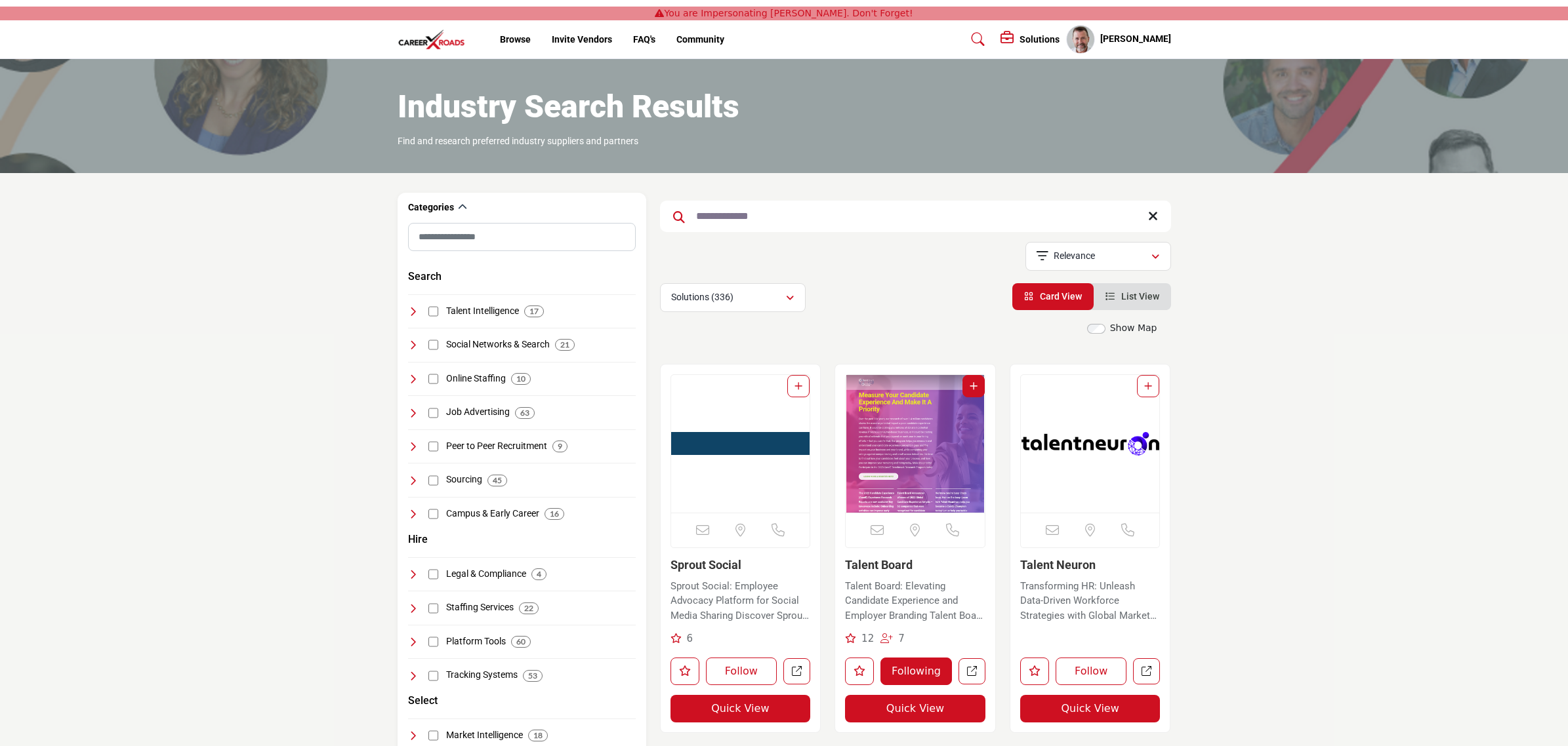
click at [806, 217] on input "**********" at bounding box center [915, 216] width 511 height 31
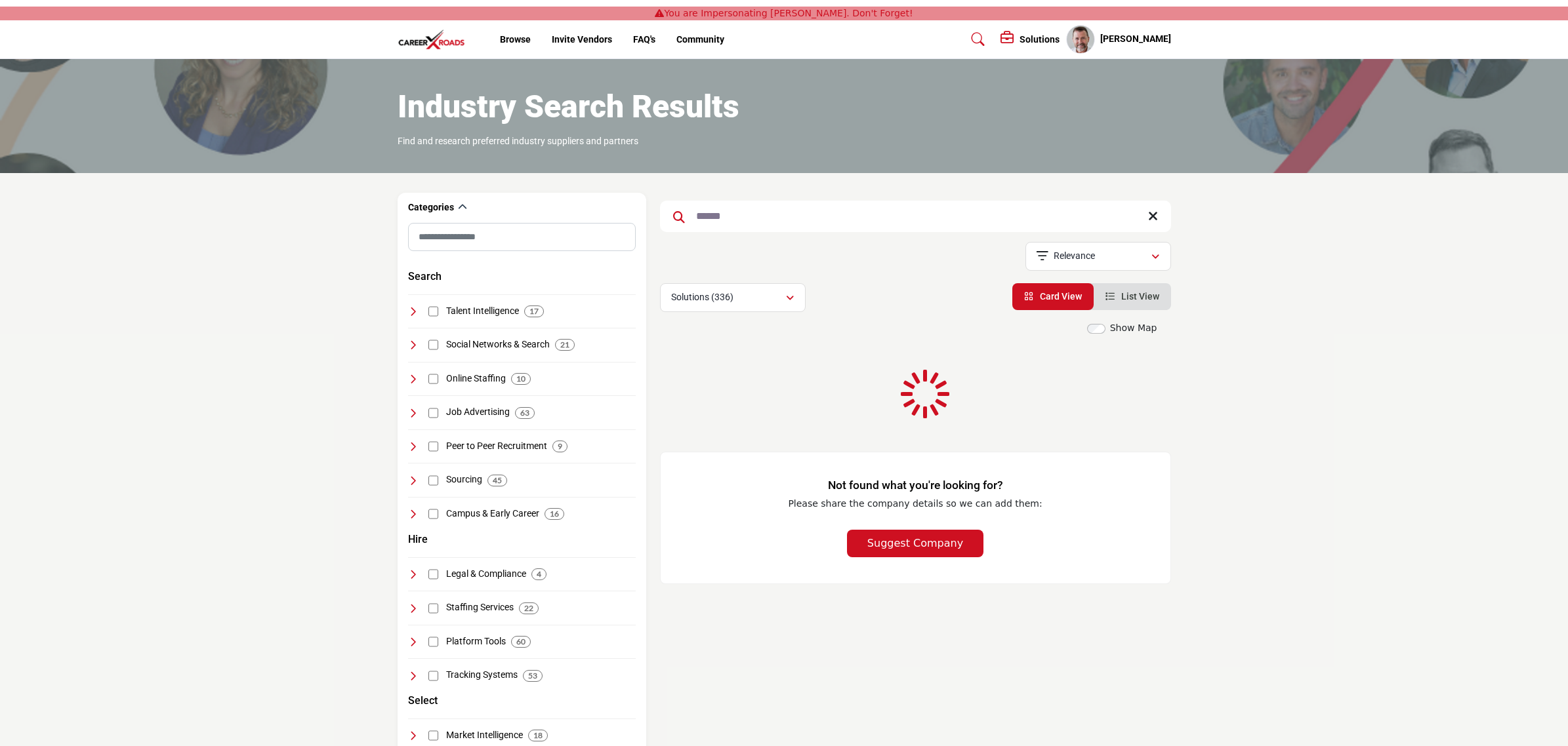
type input "******"
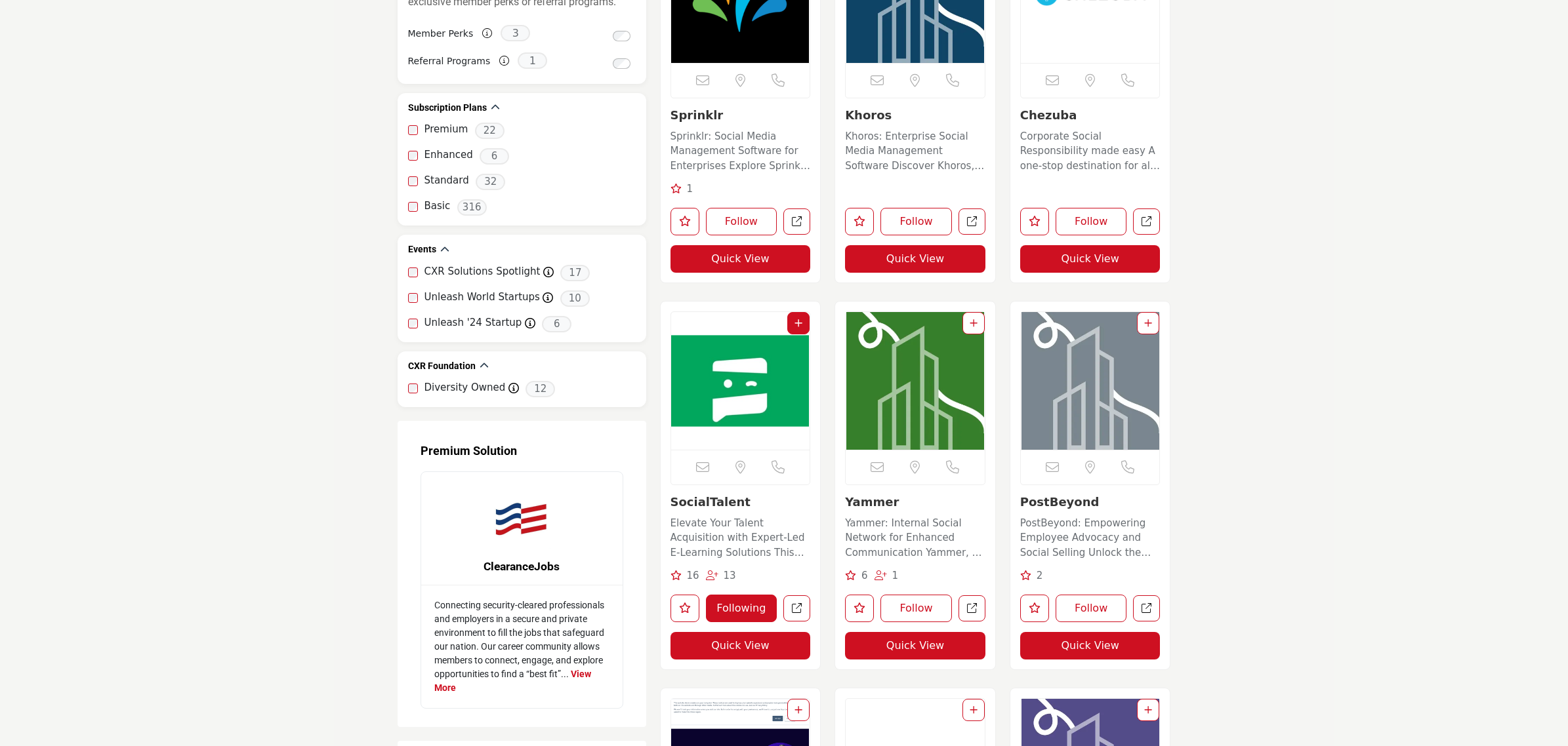
scroll to position [1230, 0]
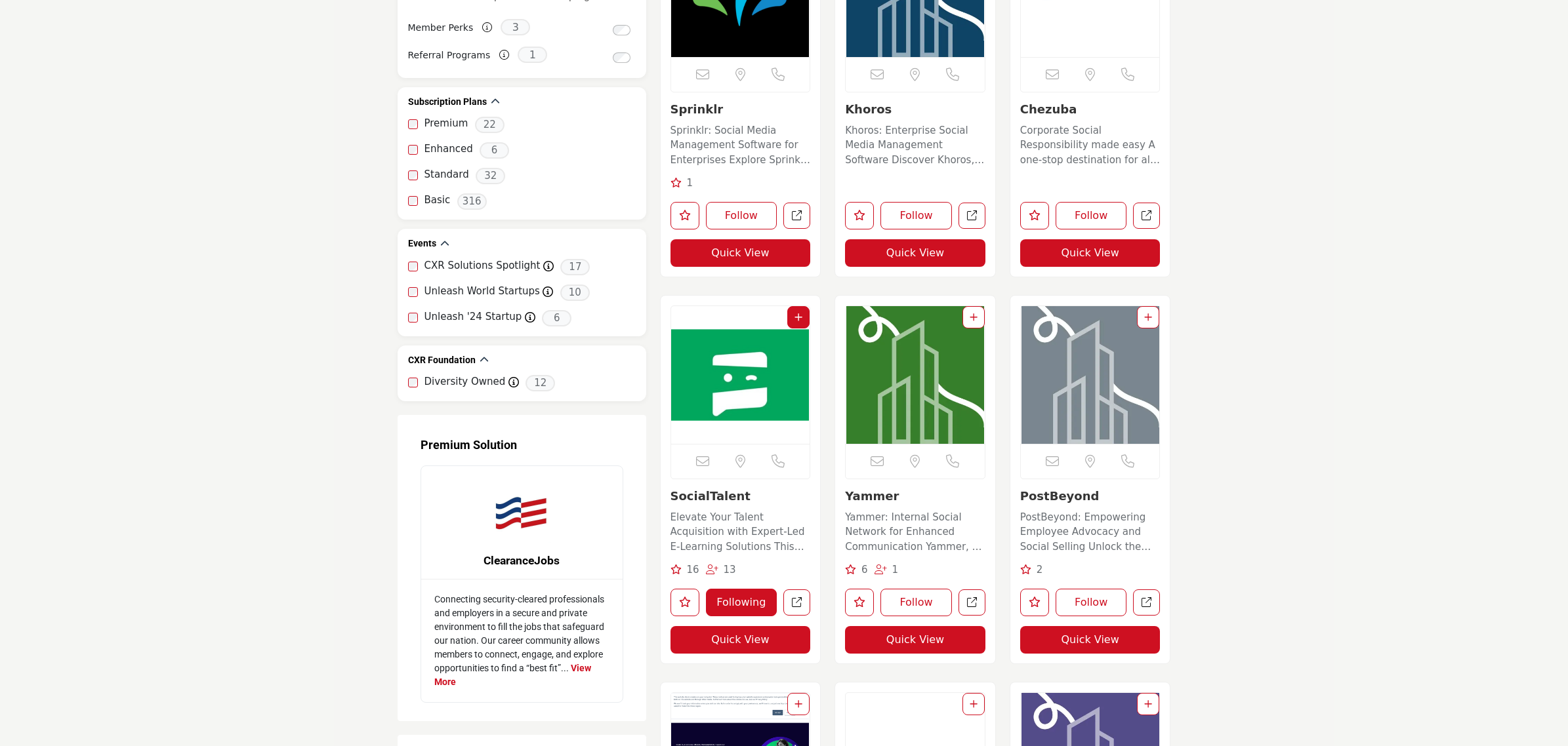
click at [728, 367] on img "Open Listing in new tab" at bounding box center [740, 375] width 139 height 138
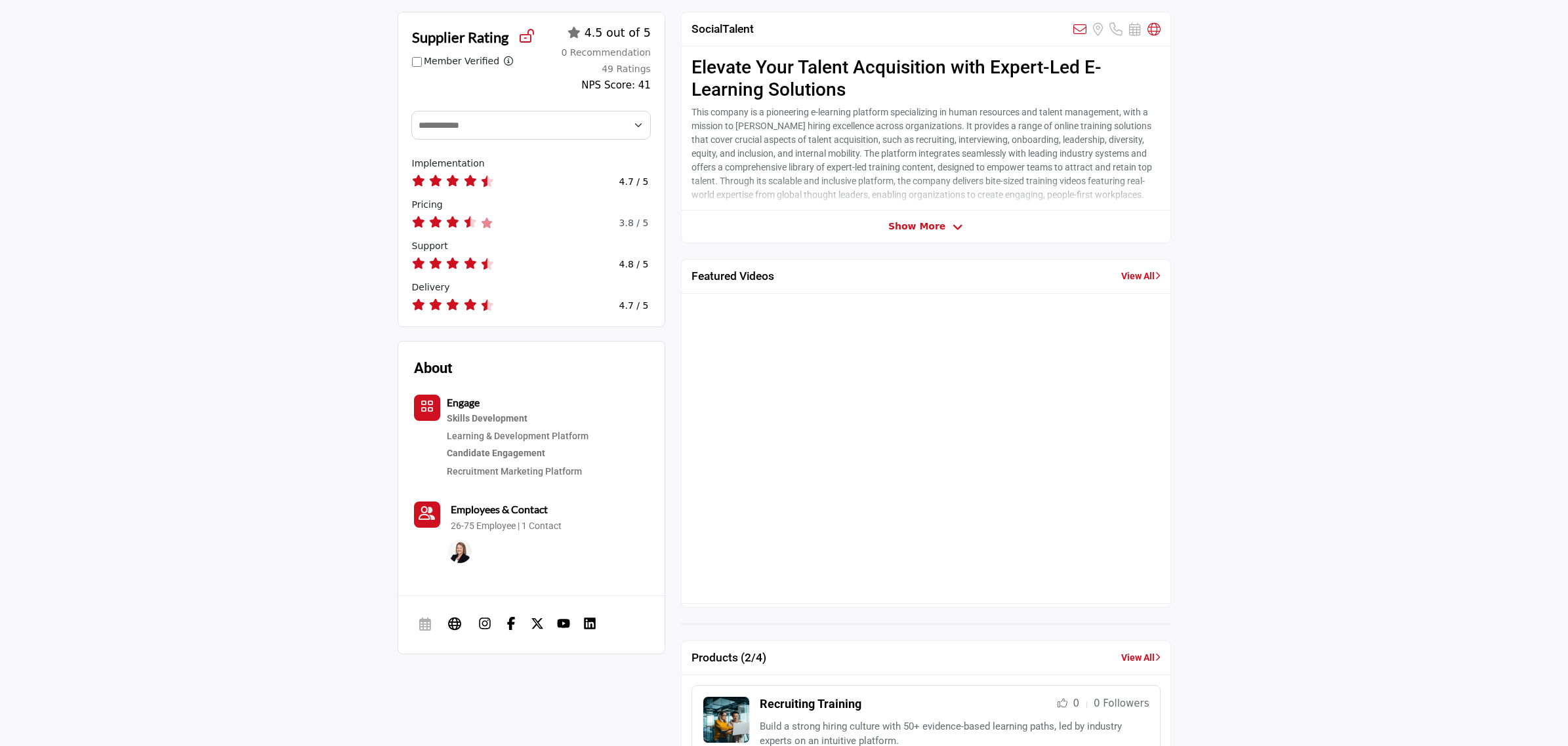
scroll to position [410, 0]
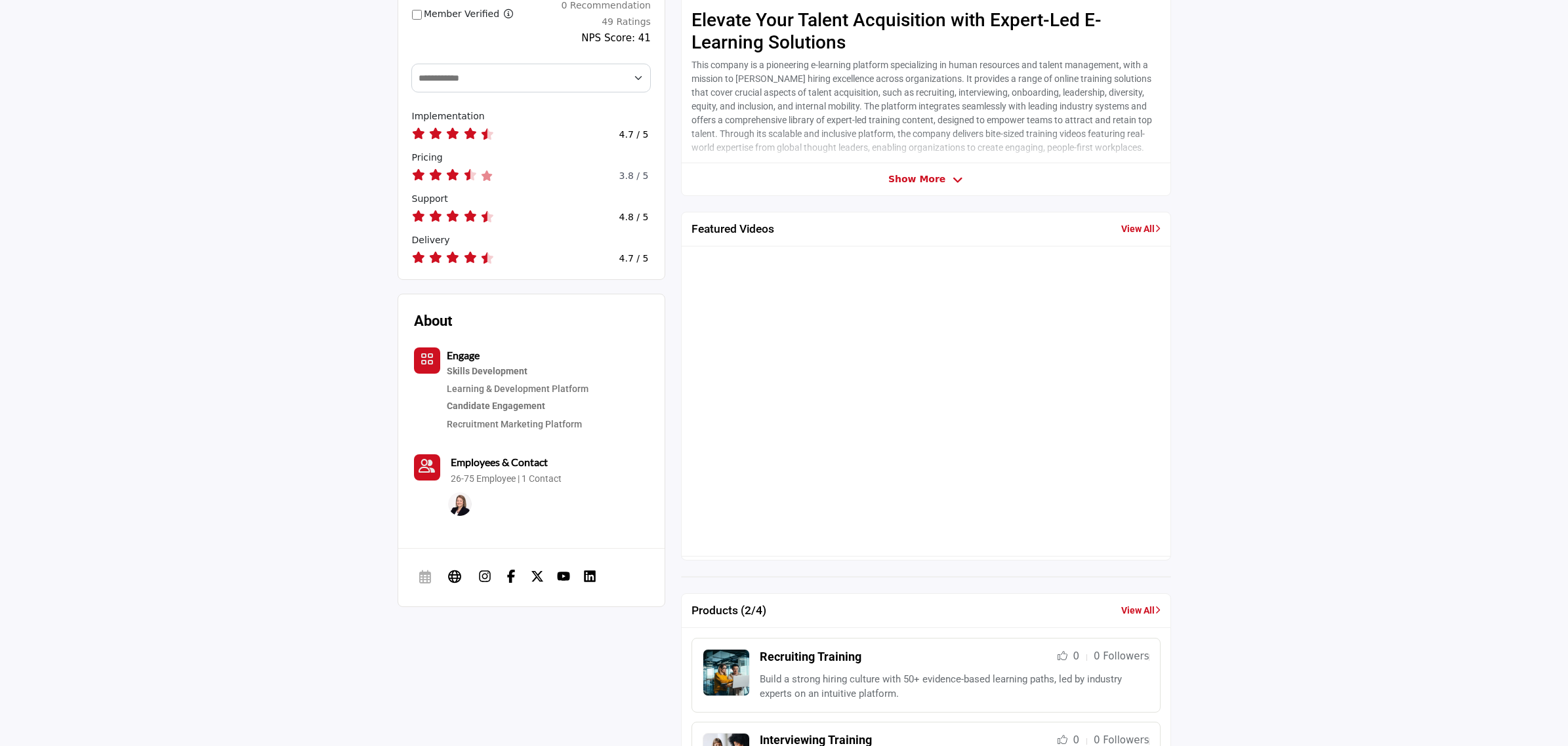
click at [1135, 224] on link "View All" at bounding box center [1140, 229] width 39 height 14
click at [1135, 228] on link "View All" at bounding box center [1140, 229] width 39 height 14
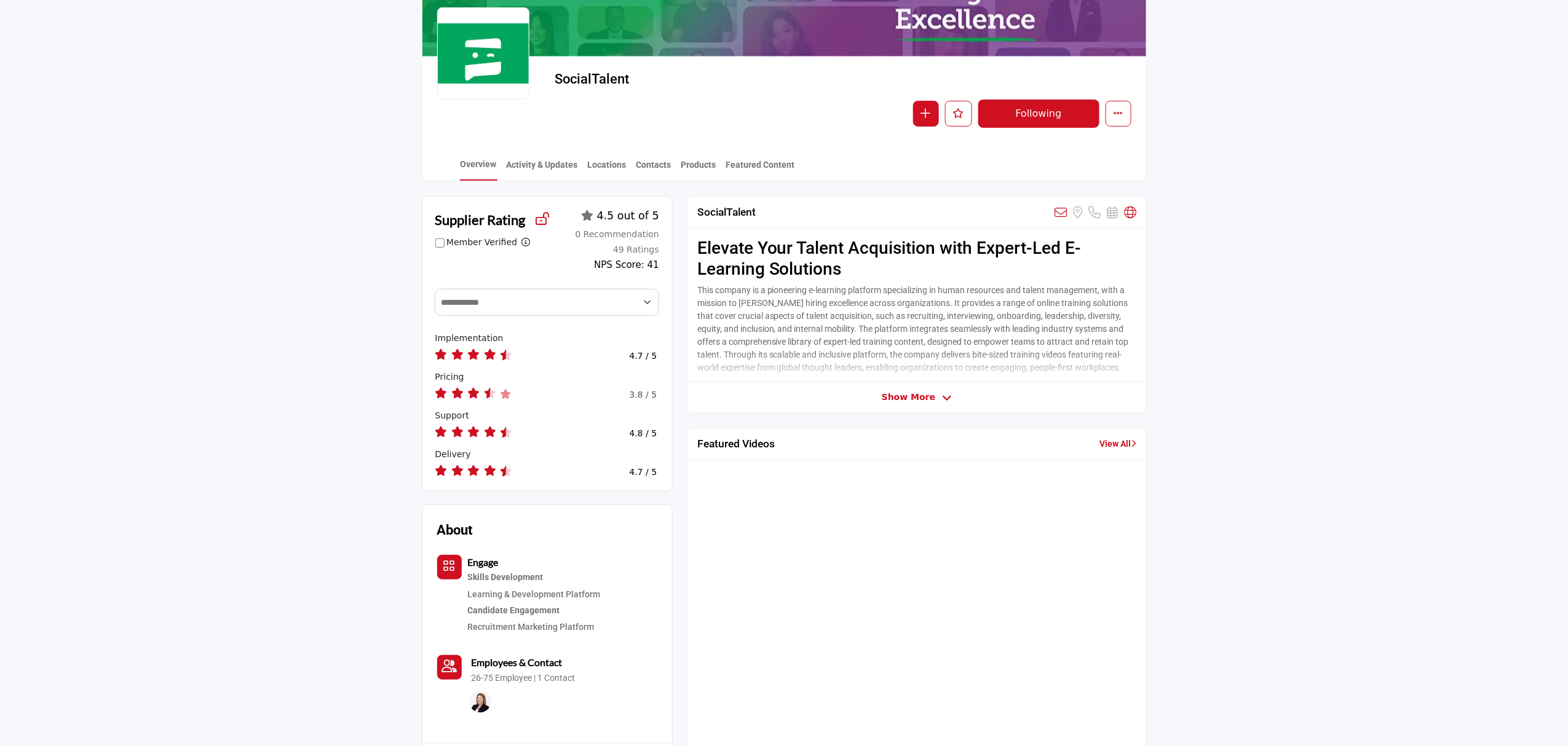
scroll to position [409, 0]
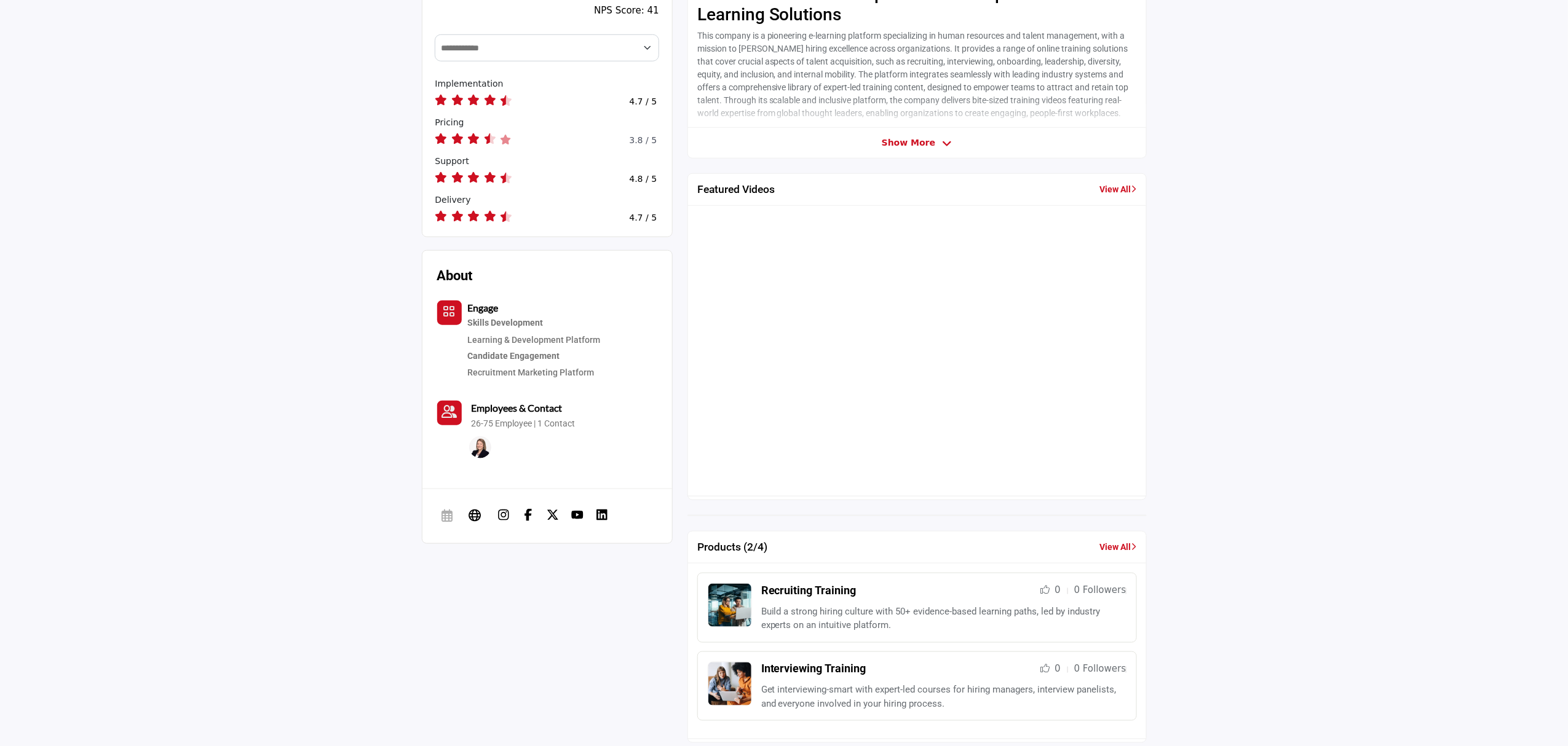
click at [1110, 192] on link "View All" at bounding box center [1118, 190] width 37 height 13
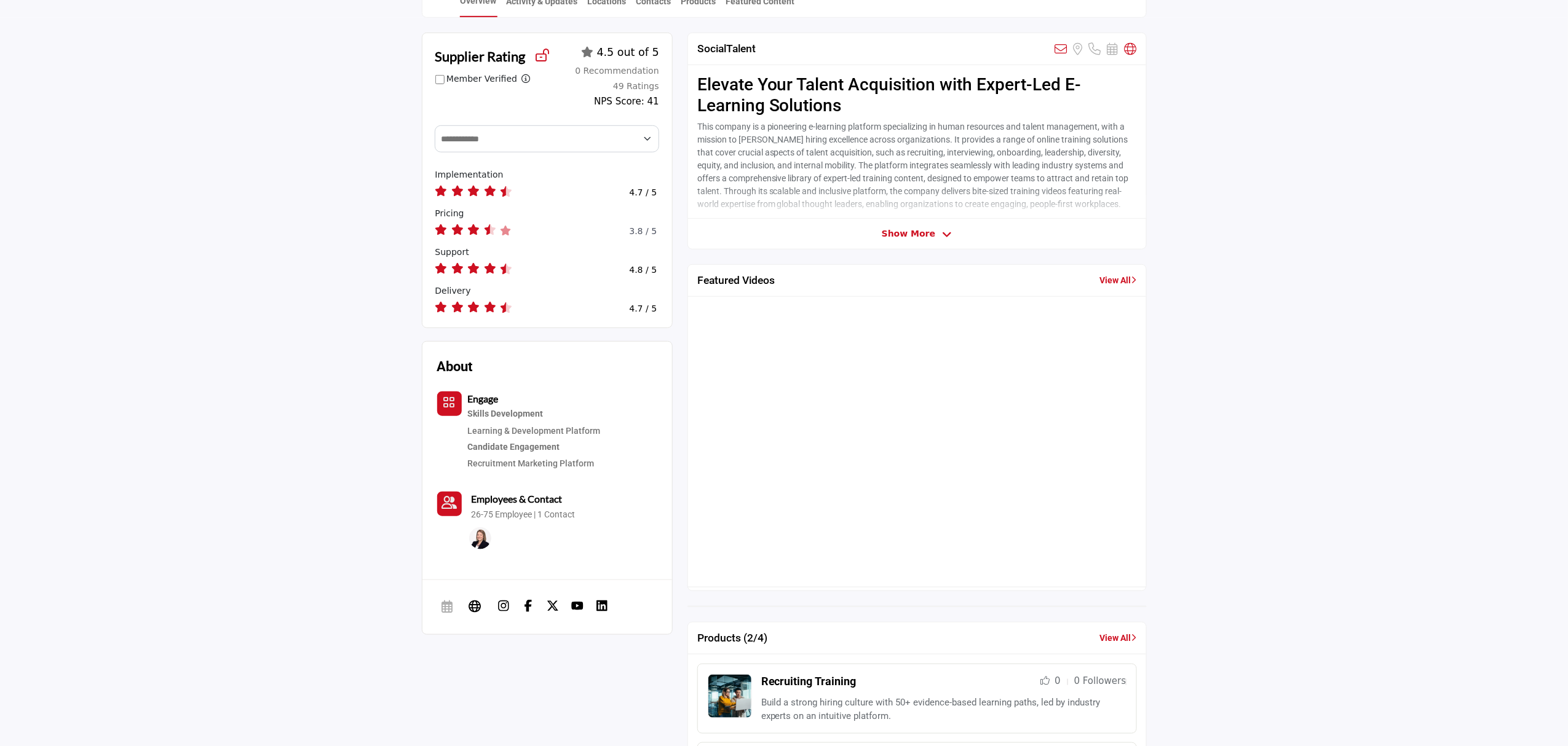
scroll to position [328, 0]
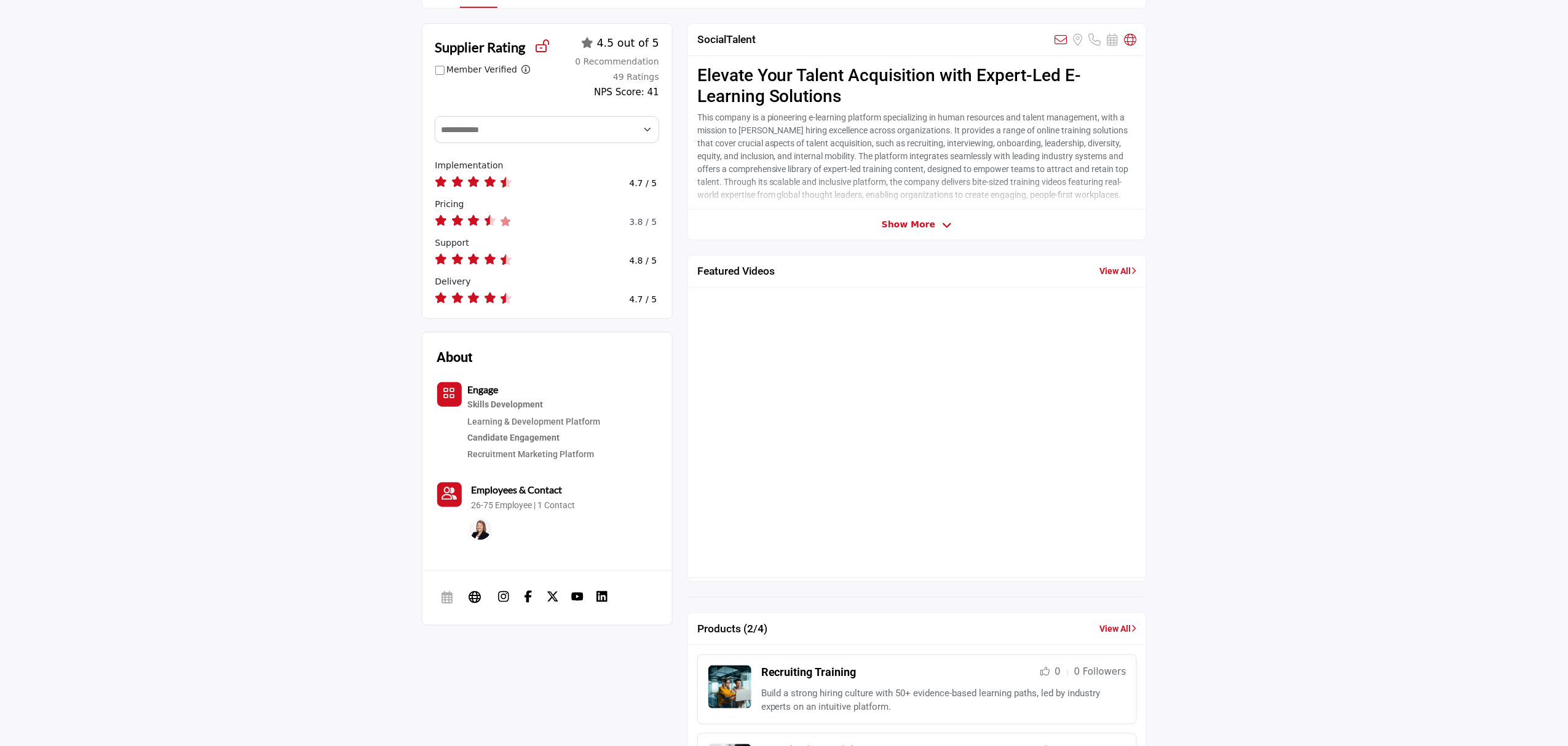
click at [1124, 271] on link "View All" at bounding box center [1118, 271] width 37 height 13
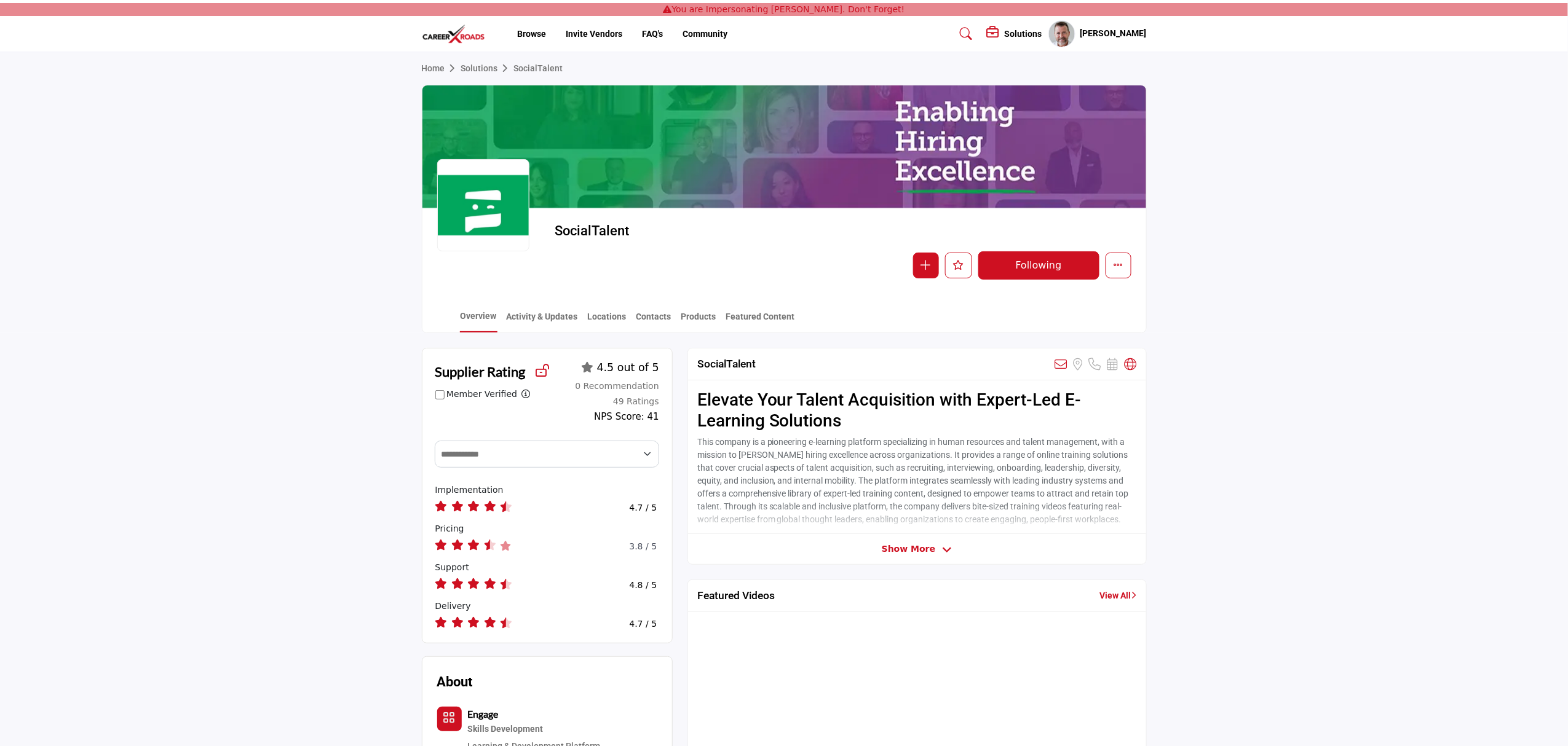
scroll to position [0, 0]
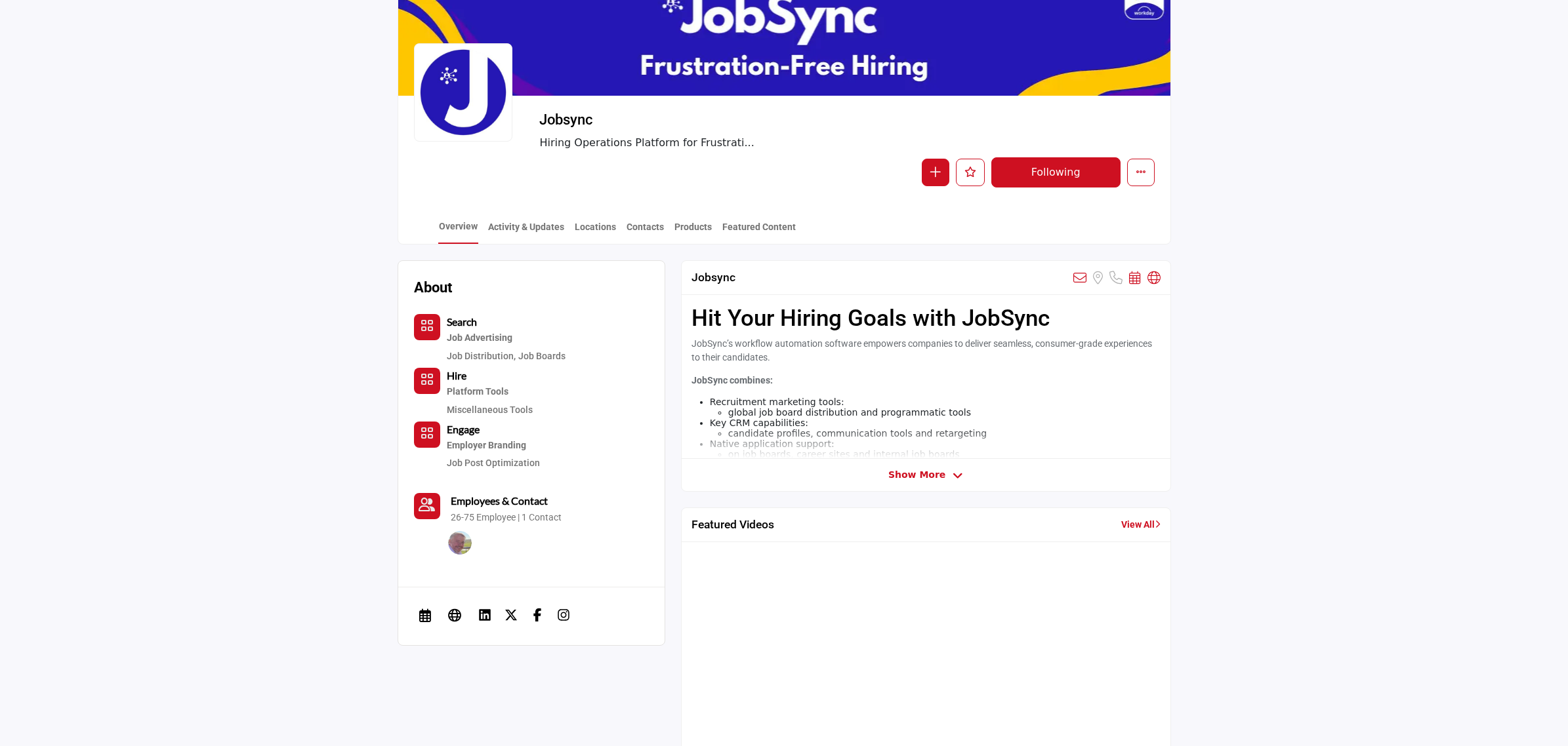
scroll to position [328, 0]
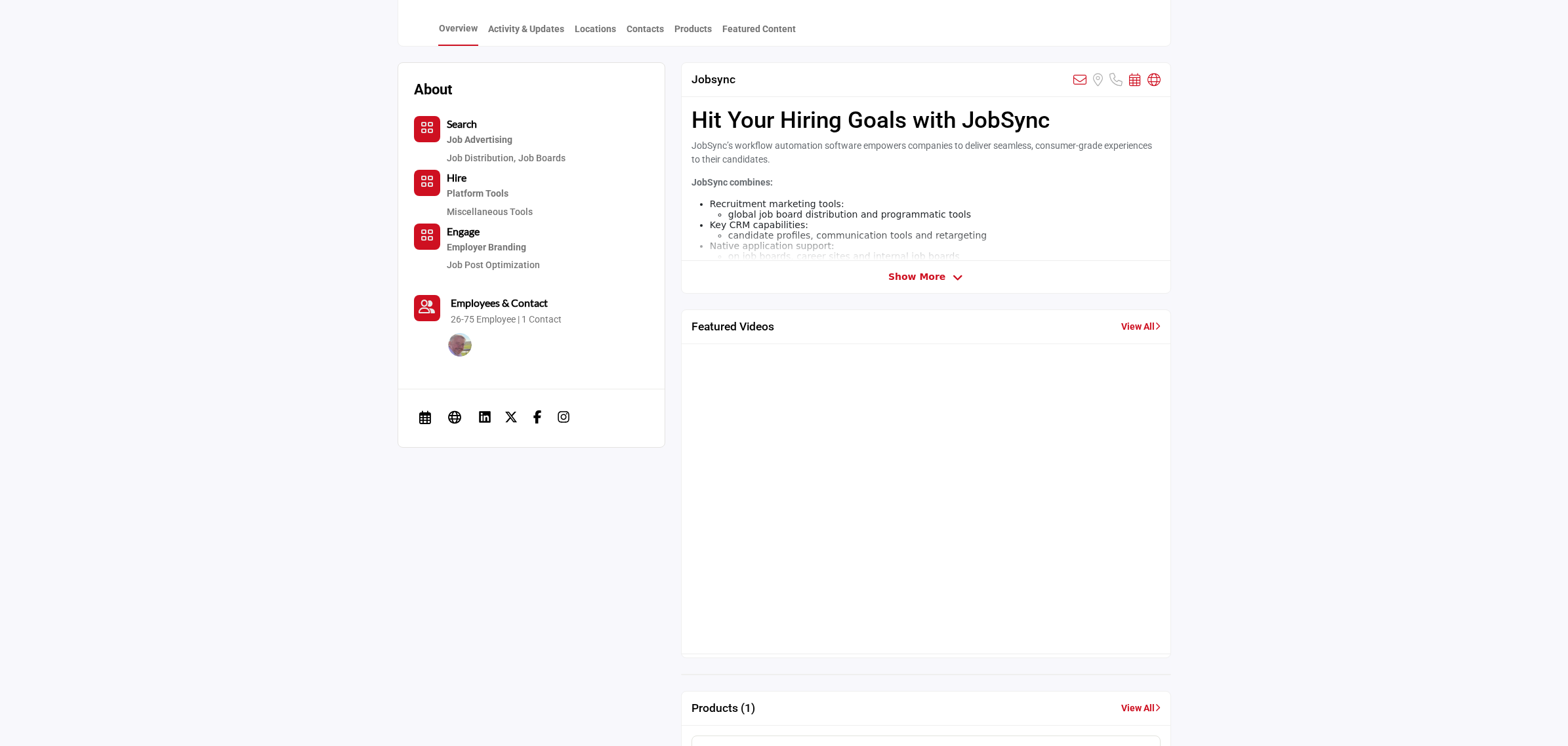
click at [920, 271] on span "Show More" at bounding box center [916, 277] width 57 height 14
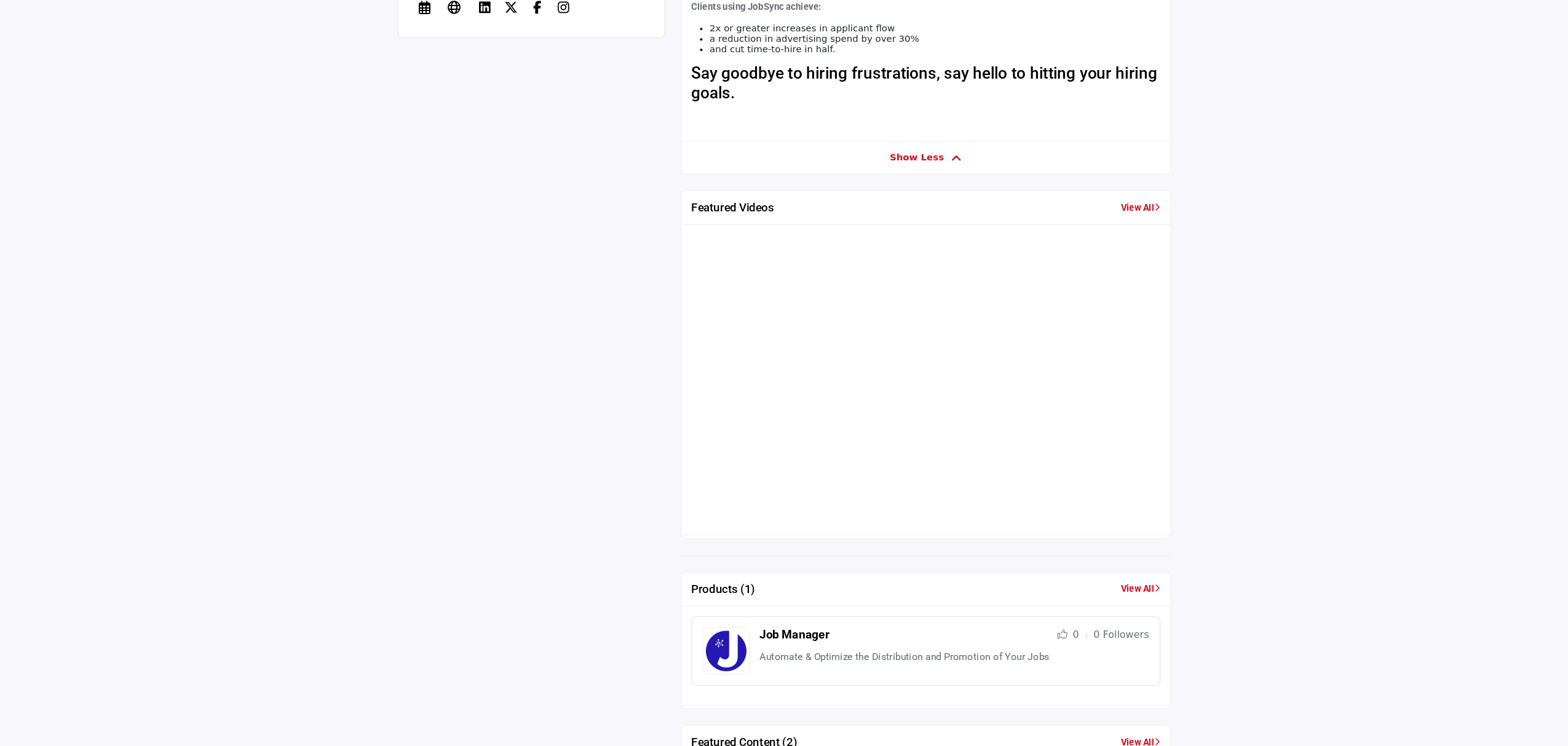
scroll to position [692, 0]
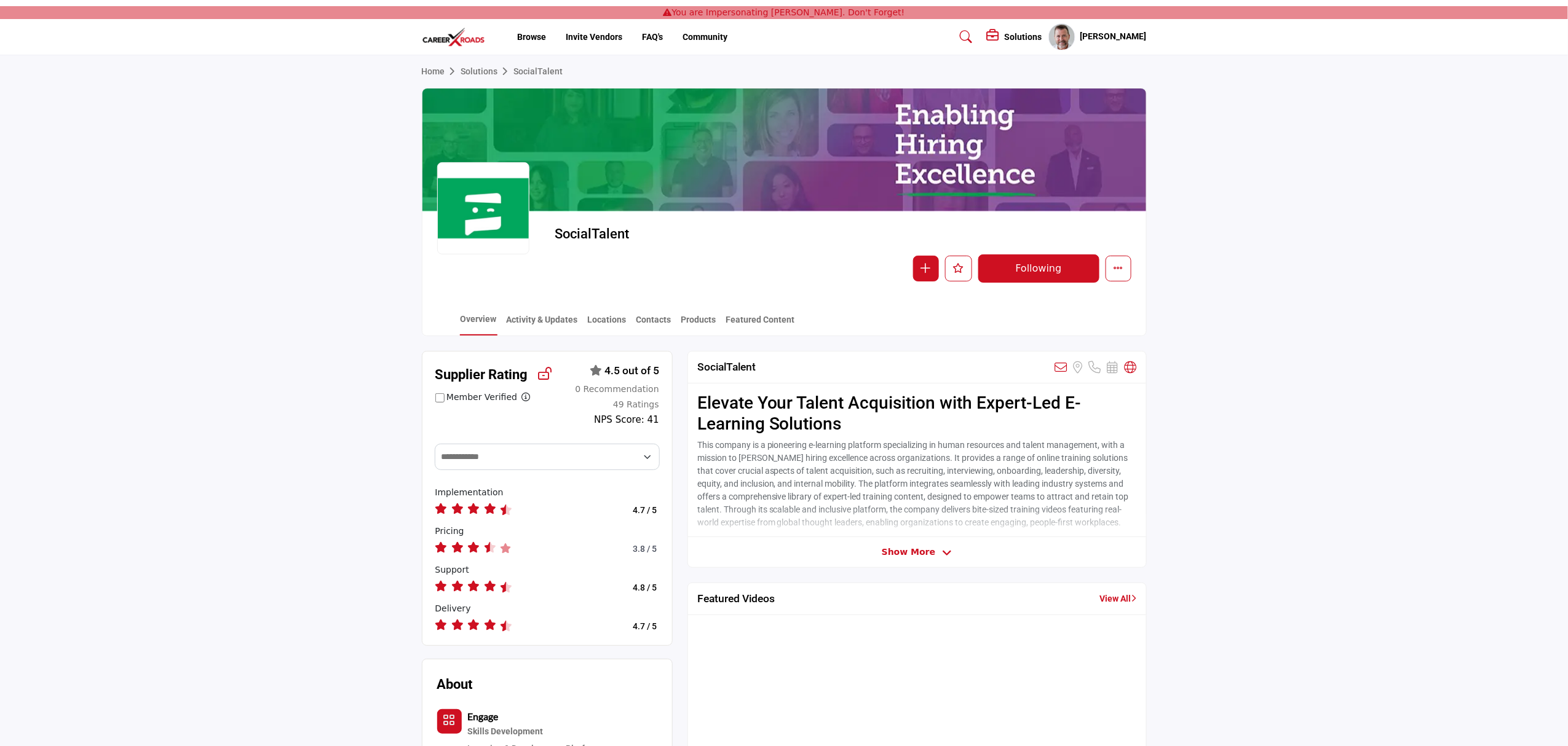
scroll to position [246, 0]
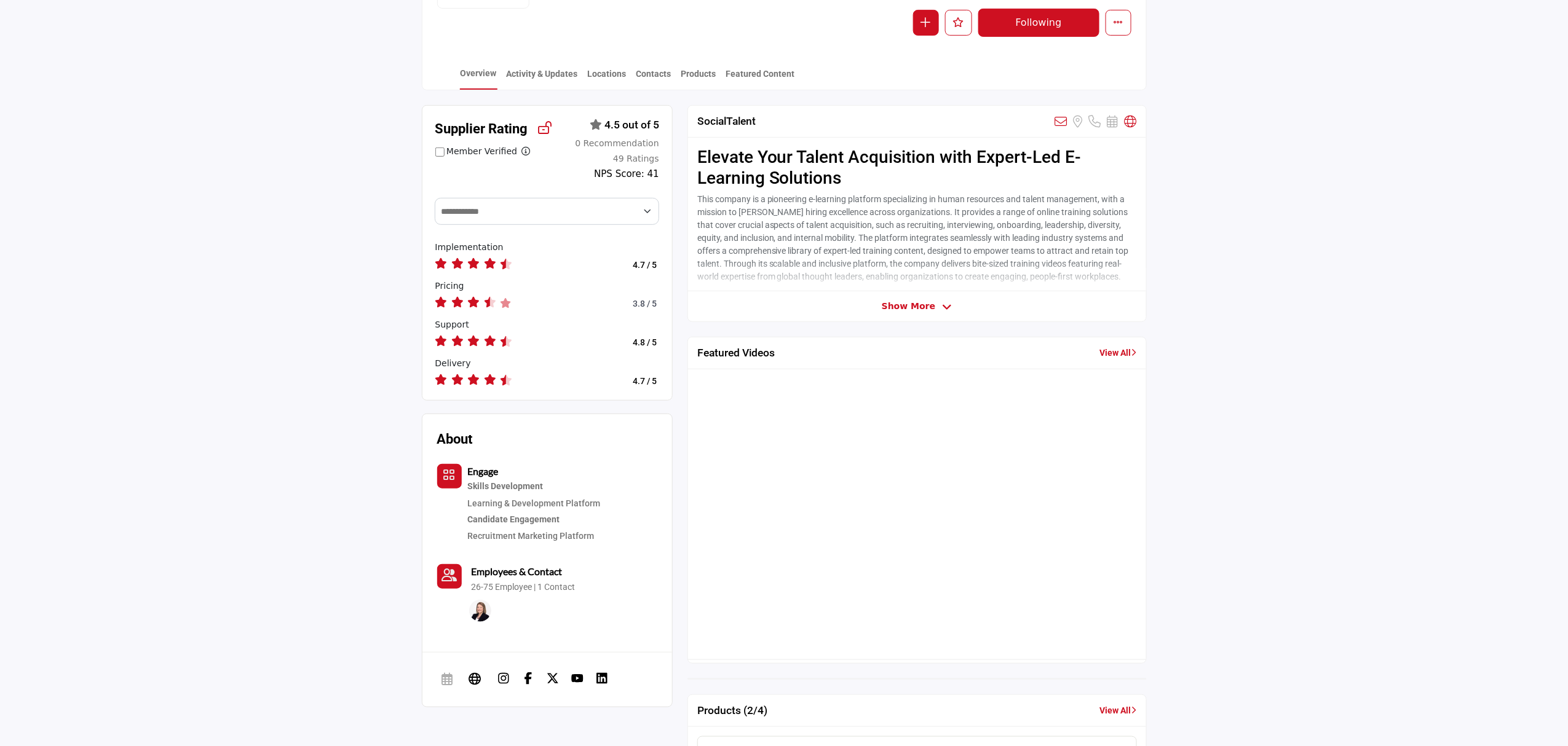
click at [1110, 352] on link "View All" at bounding box center [1118, 353] width 37 height 13
click at [1120, 358] on link "View All" at bounding box center [1118, 353] width 37 height 13
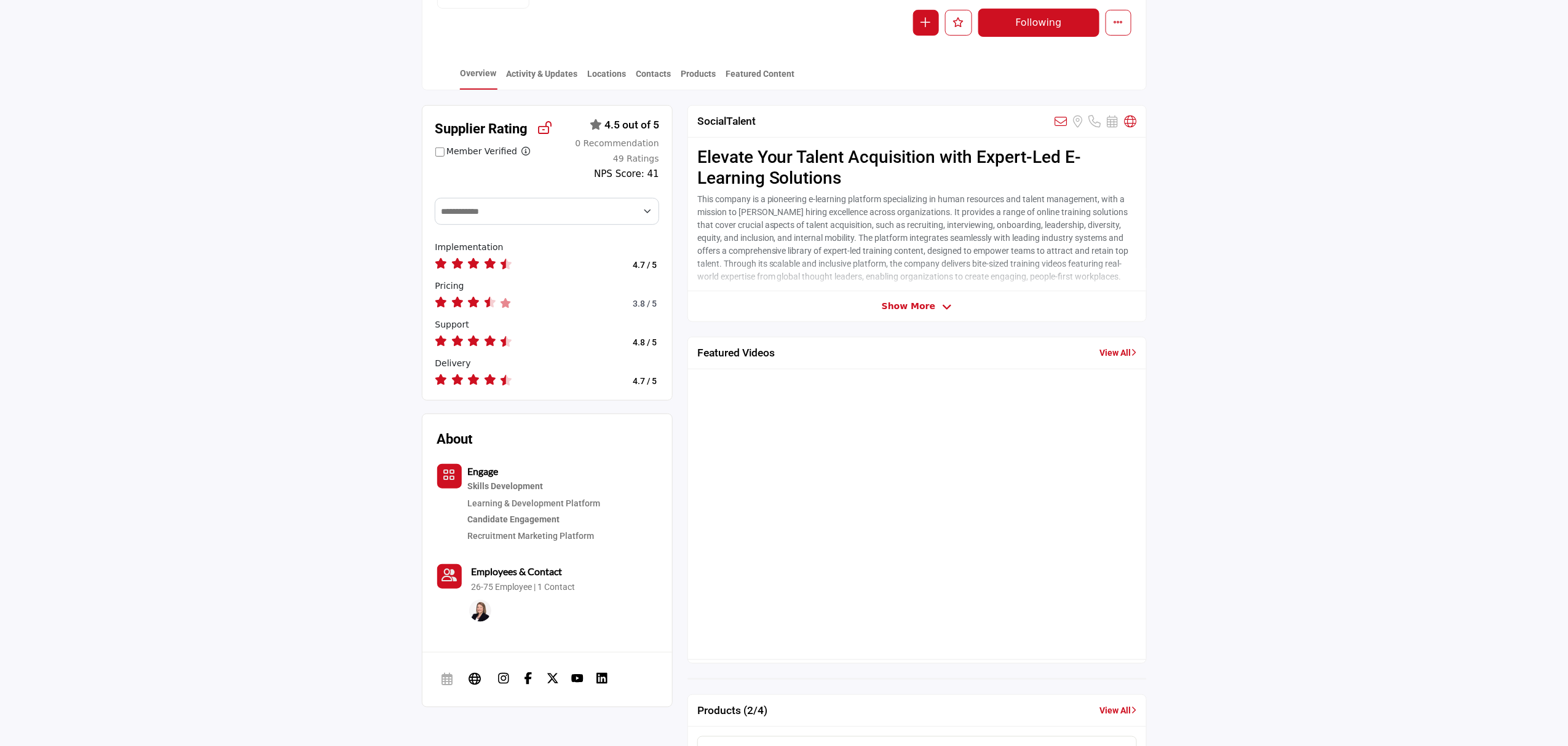
click at [1120, 358] on link "View All" at bounding box center [1118, 353] width 37 height 13
click at [1110, 17] on button "More details" at bounding box center [1118, 23] width 26 height 26
click at [1109, 343] on div "Featured Videos View All" at bounding box center [917, 353] width 458 height 32
click at [1110, 345] on div "Featured Videos View All" at bounding box center [917, 353] width 458 height 32
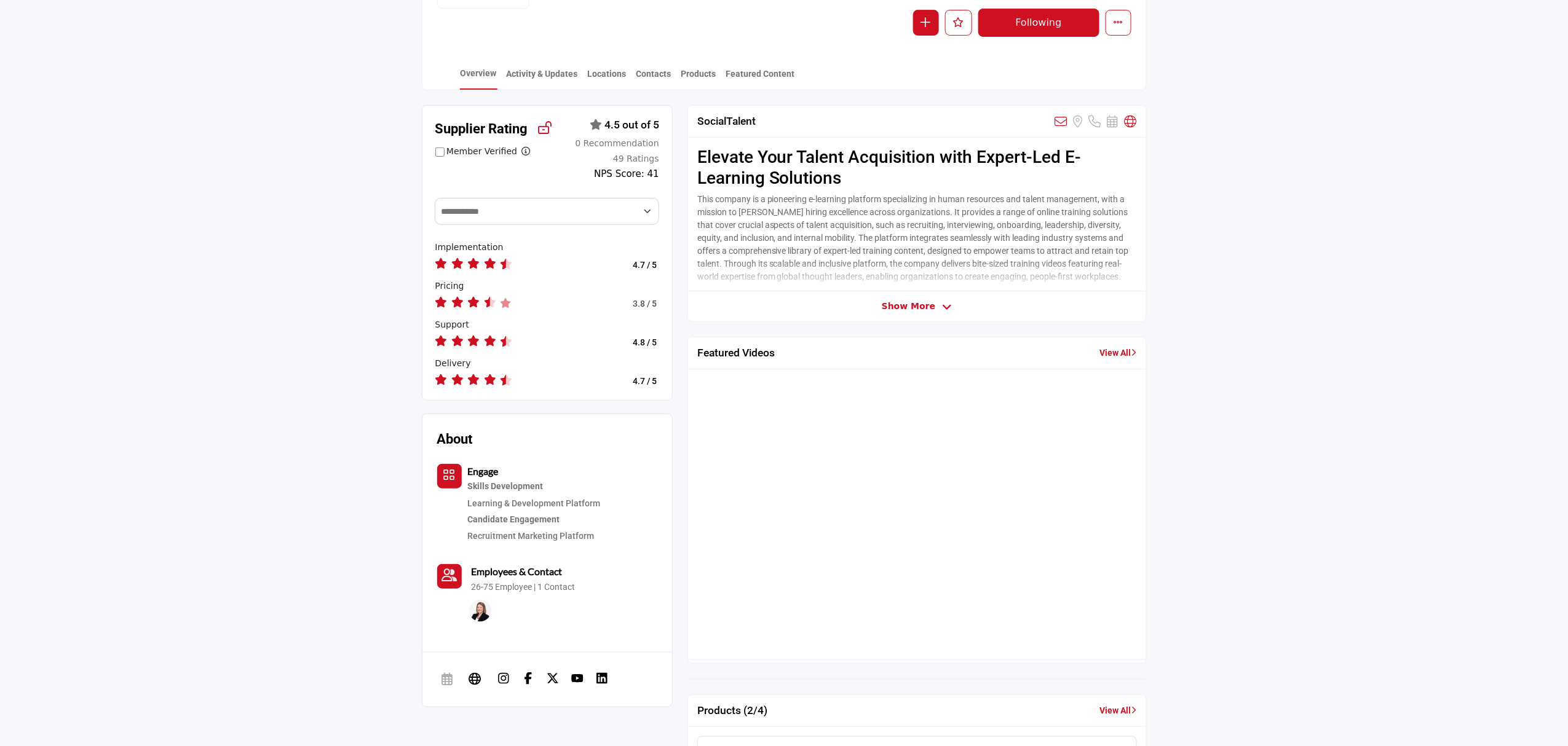
click at [1118, 359] on link "View All" at bounding box center [1118, 353] width 37 height 13
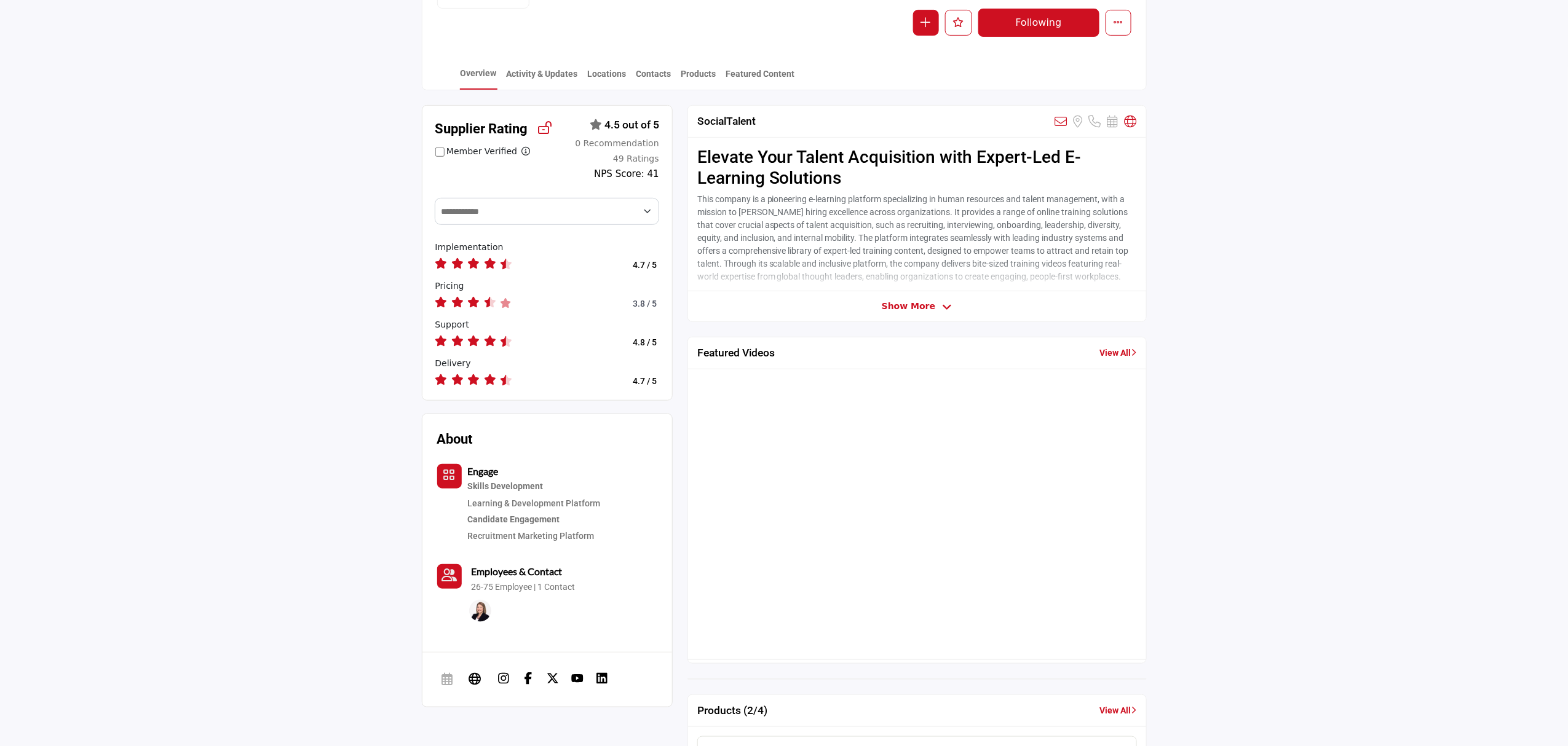
click at [1118, 359] on link "View All" at bounding box center [1118, 353] width 37 height 13
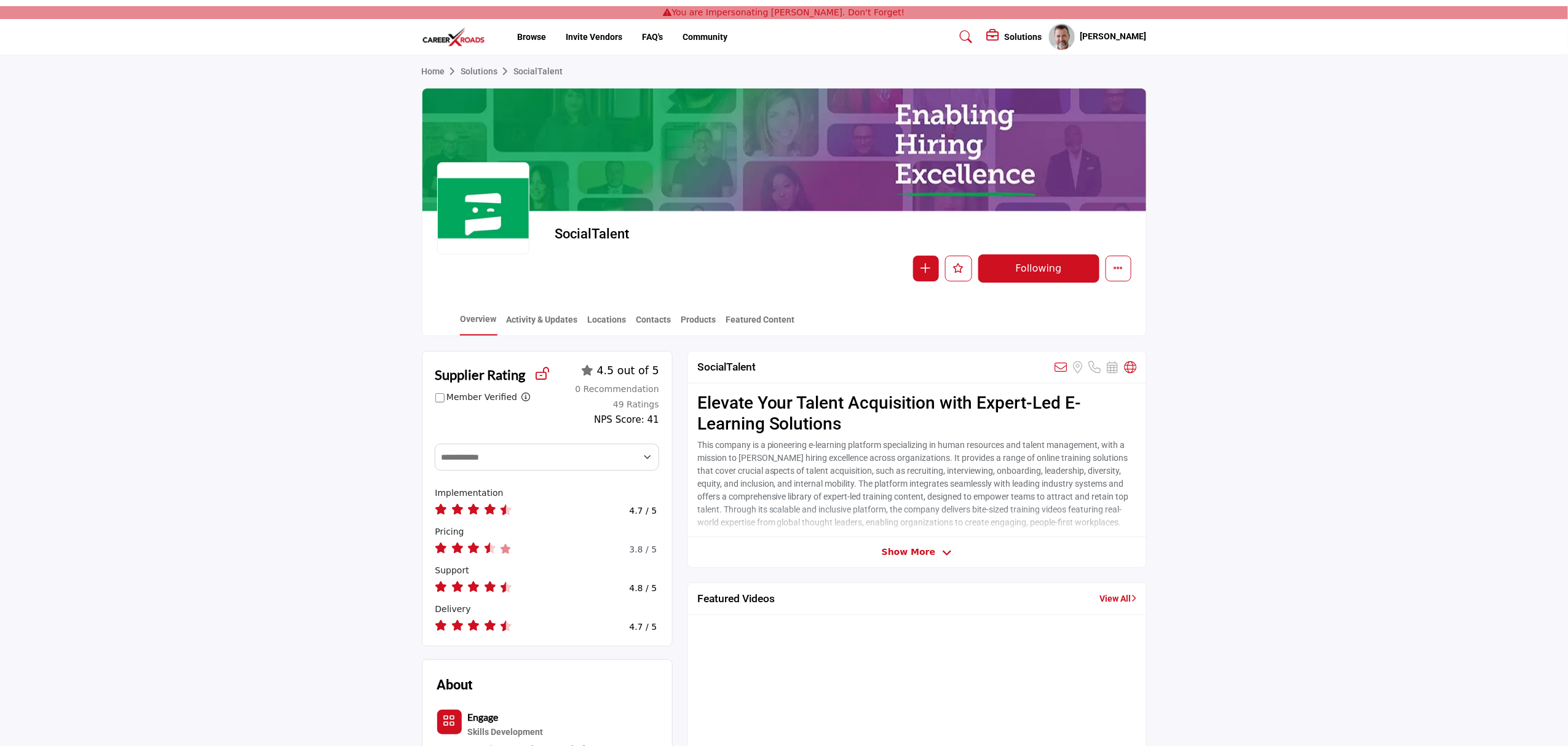
scroll to position [163, 0]
